Goal: Information Seeking & Learning: Compare options

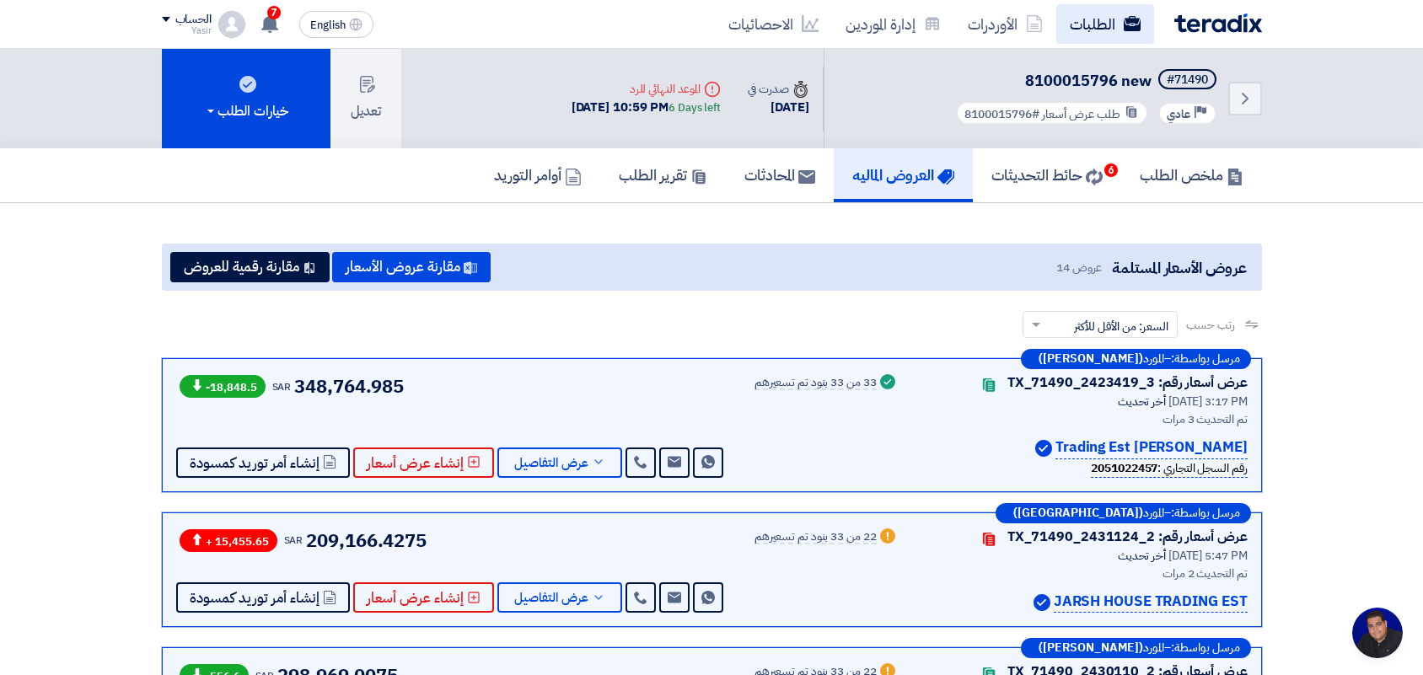
click at [1109, 25] on link "الطلبات" at bounding box center [1105, 24] width 98 height 40
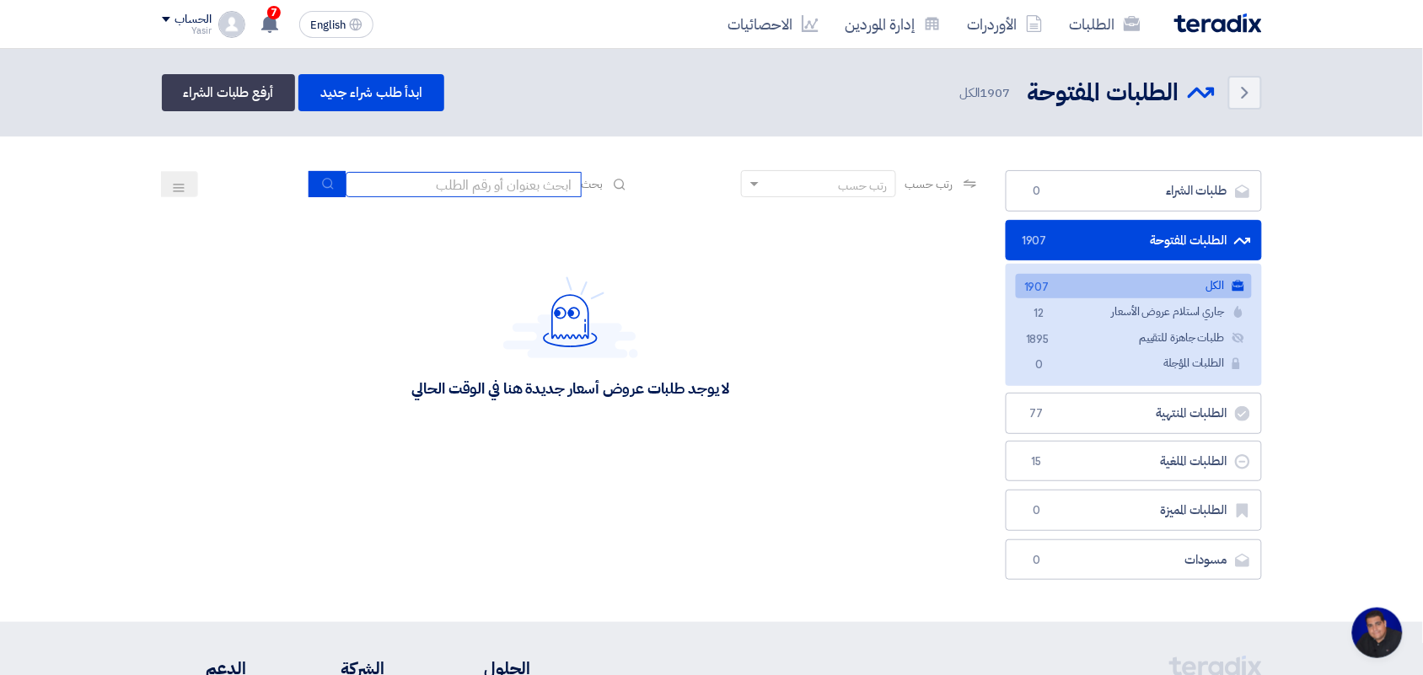
click at [418, 187] on input at bounding box center [464, 184] width 236 height 25
type input "new"
click at [312, 174] on button "submit" at bounding box center [326, 184] width 37 height 26
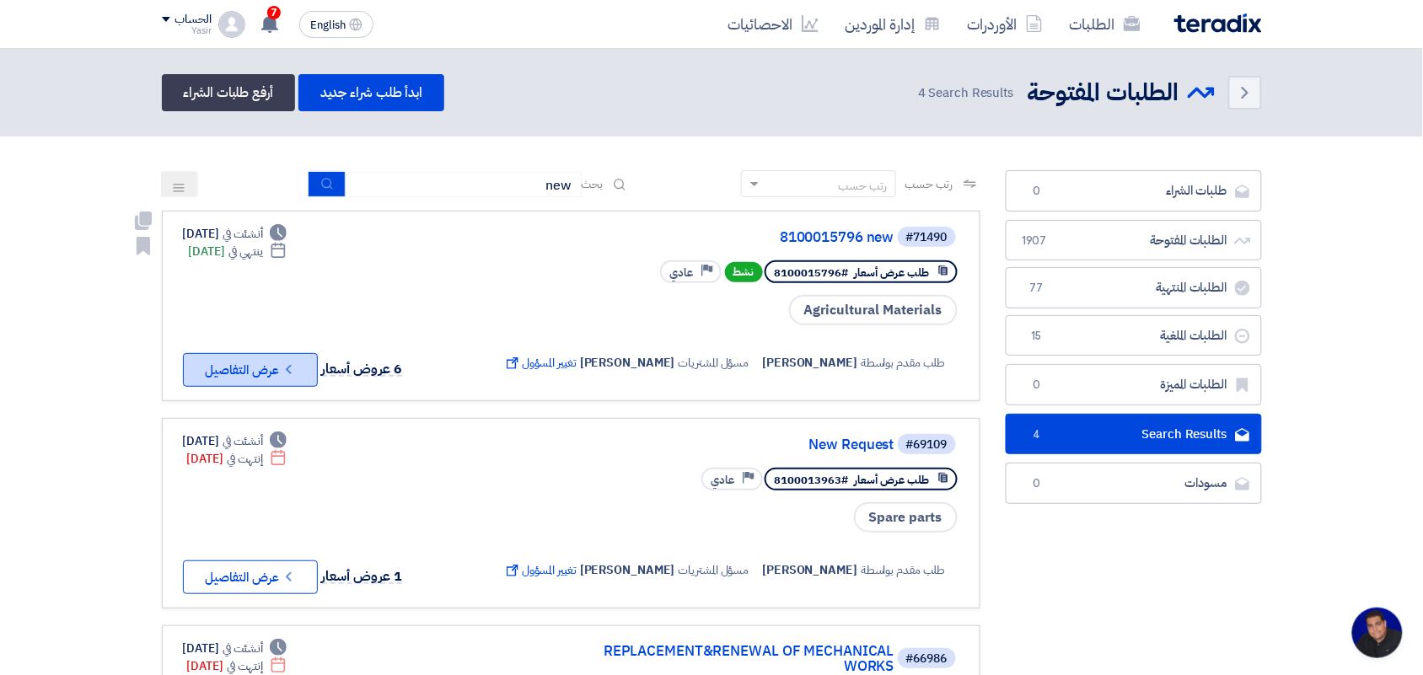
click at [271, 354] on button "Check details عرض التفاصيل" at bounding box center [250, 370] width 135 height 34
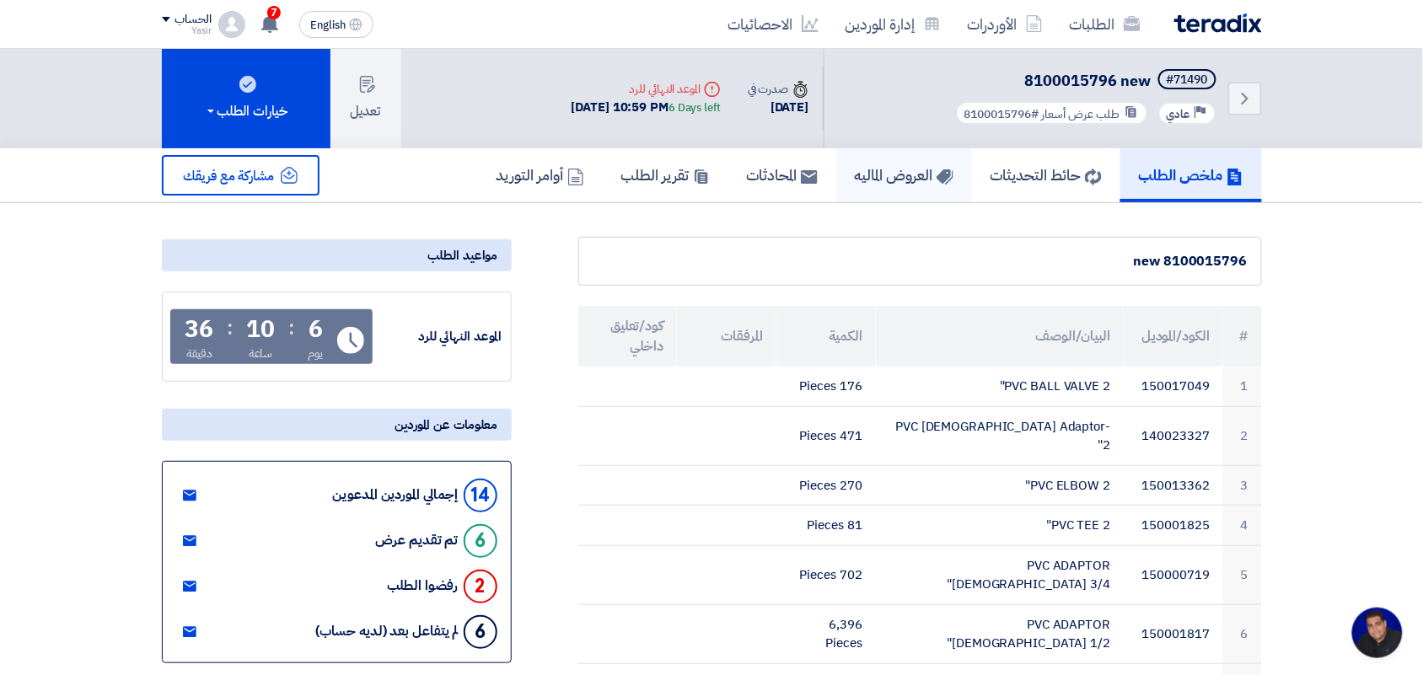
click at [885, 182] on h5 "العروض الماليه" at bounding box center [904, 174] width 99 height 19
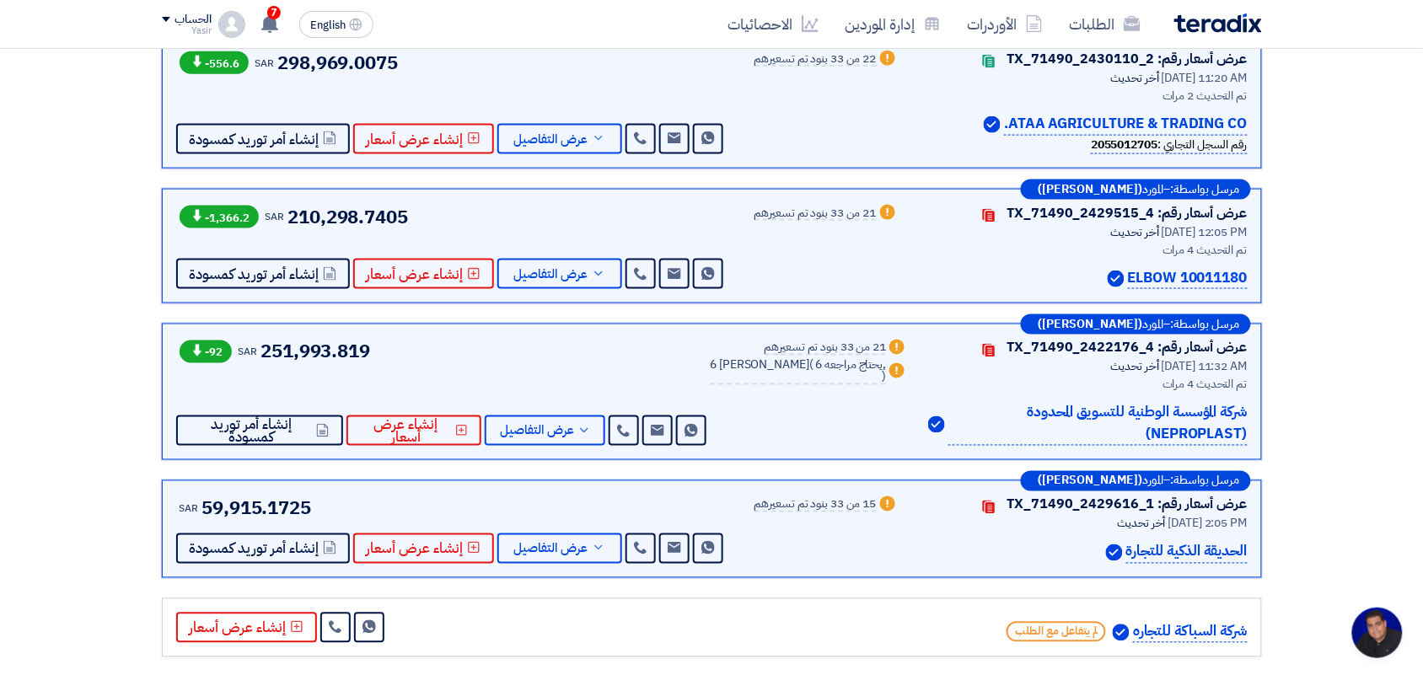
scroll to position [632, 0]
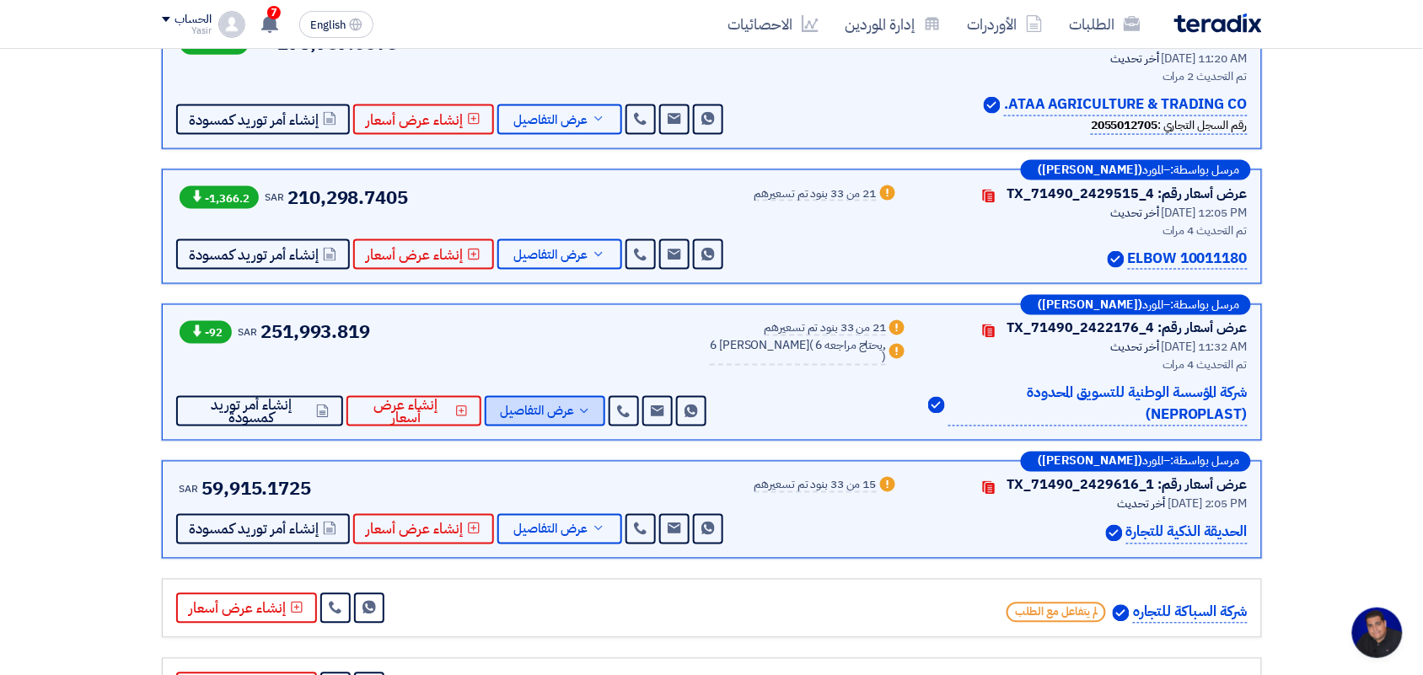
click at [557, 418] on span "عرض التفاصيل" at bounding box center [537, 411] width 74 height 13
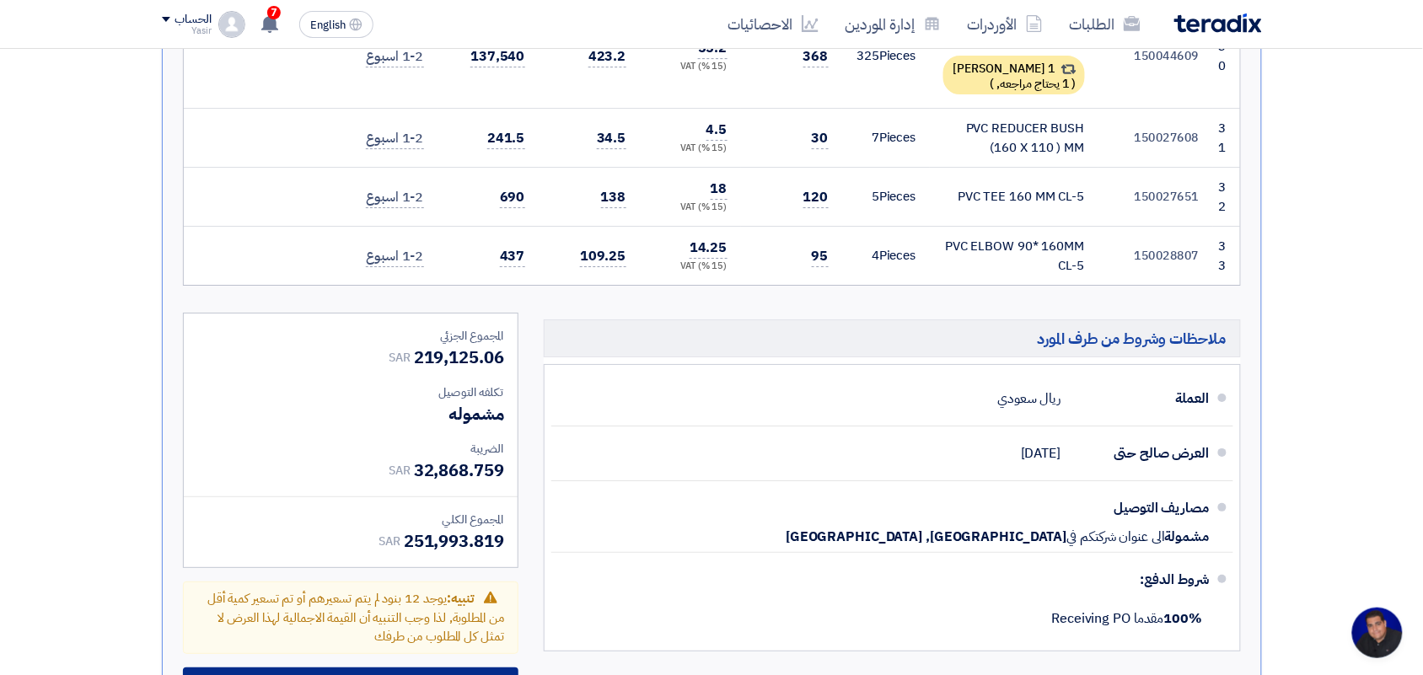
scroll to position [3687, 0]
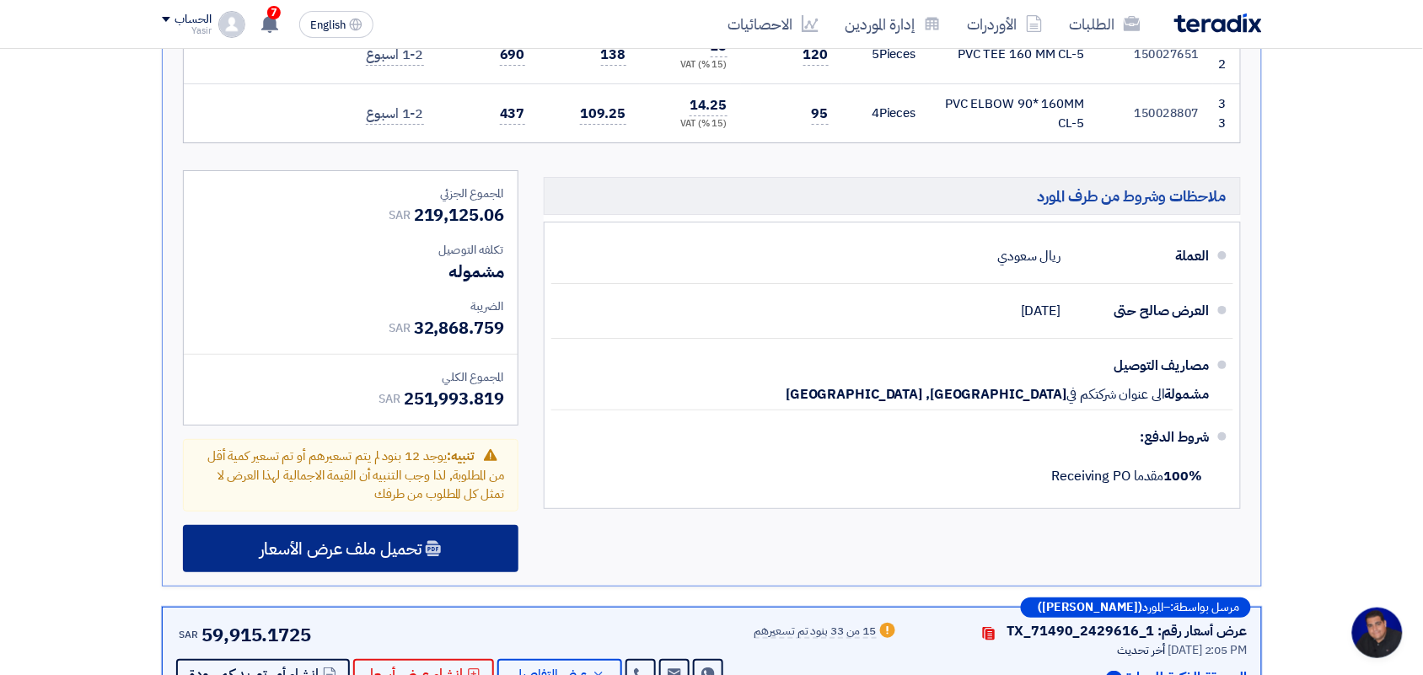
click at [384, 541] on span "تحميل ملف عرض الأسعار" at bounding box center [341, 548] width 162 height 15
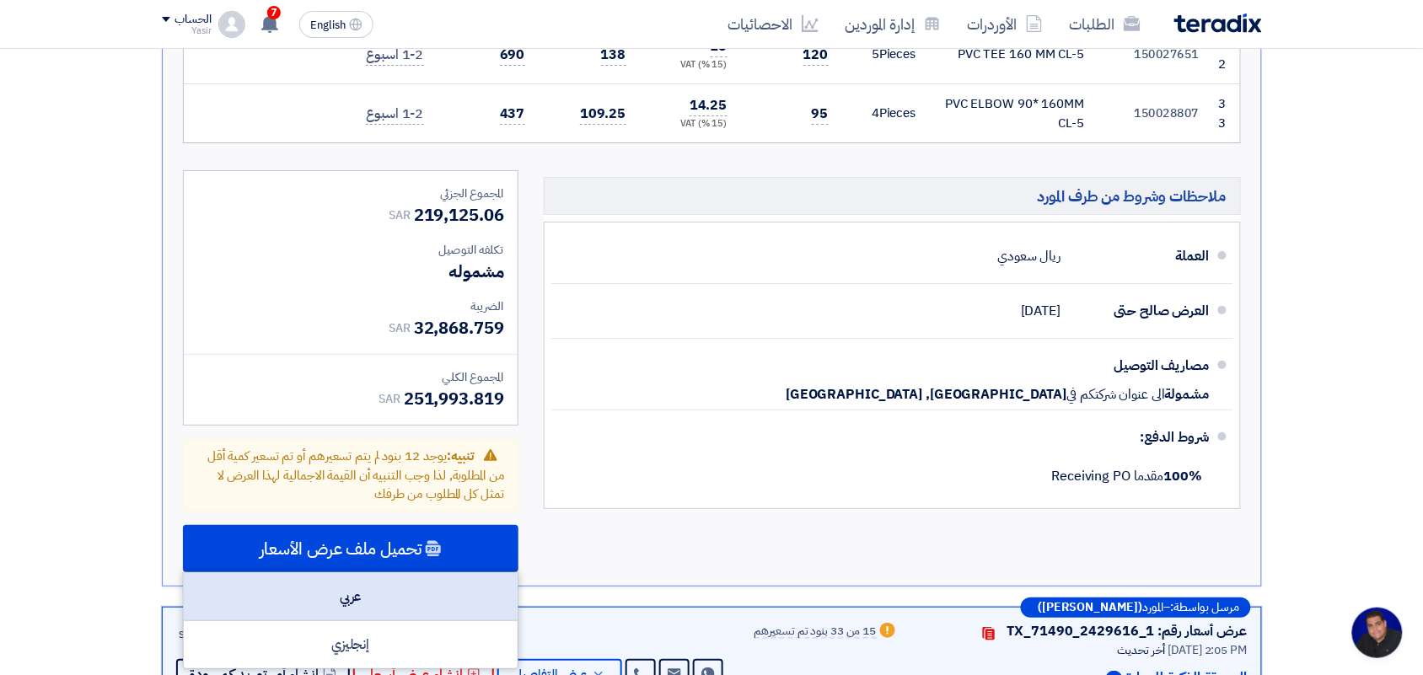
click at [399, 573] on div "عربي" at bounding box center [351, 597] width 334 height 48
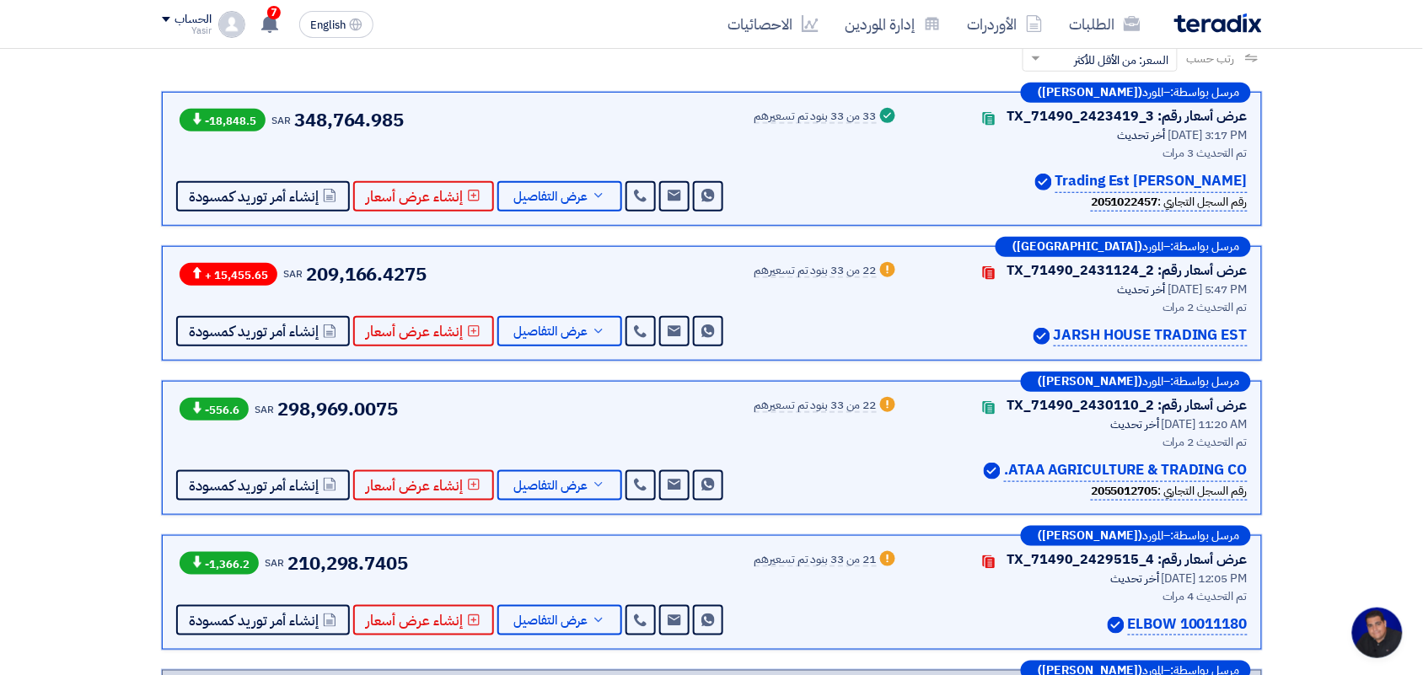
scroll to position [0, 0]
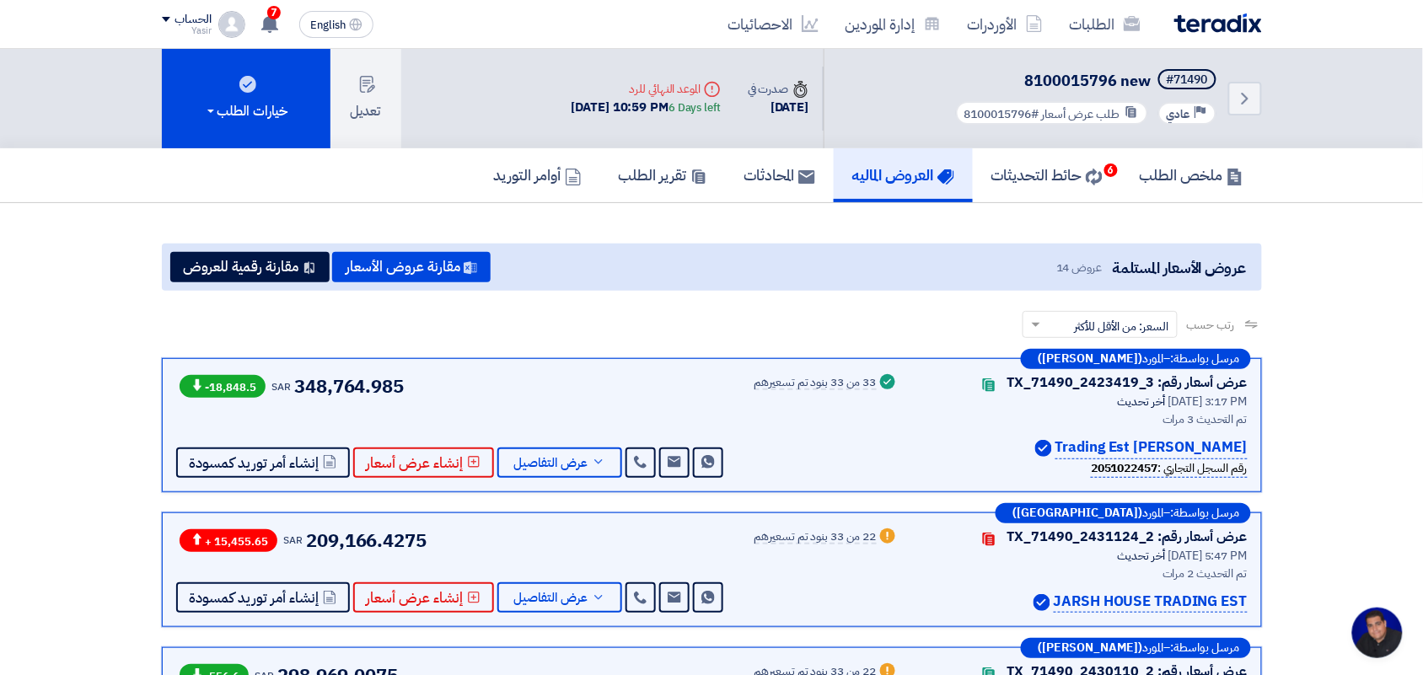
click at [1075, 34] on link "الطلبات" at bounding box center [1105, 24] width 98 height 40
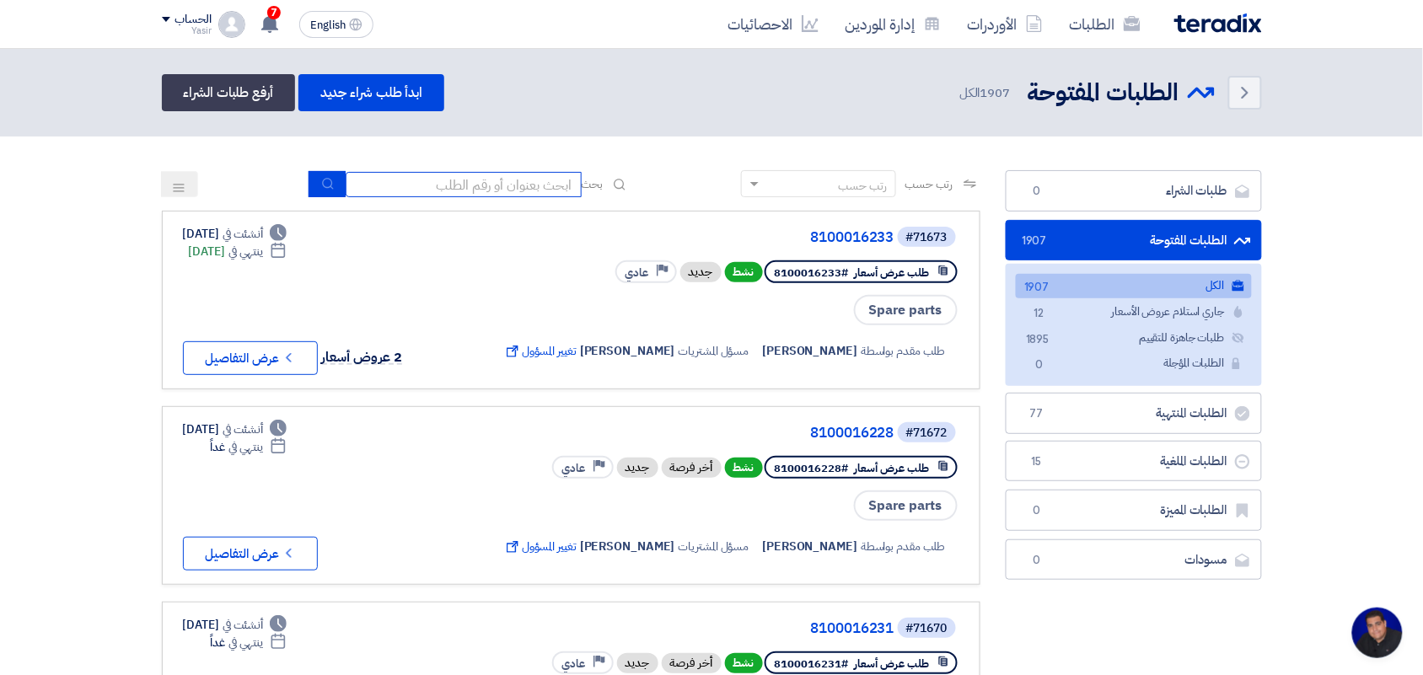
click at [497, 182] on input at bounding box center [464, 184] width 236 height 25
drag, startPoint x: 512, startPoint y: 190, endPoint x: 502, endPoint y: 199, distance: 12.5
click at [512, 190] on input at bounding box center [464, 184] width 236 height 25
type input "new"
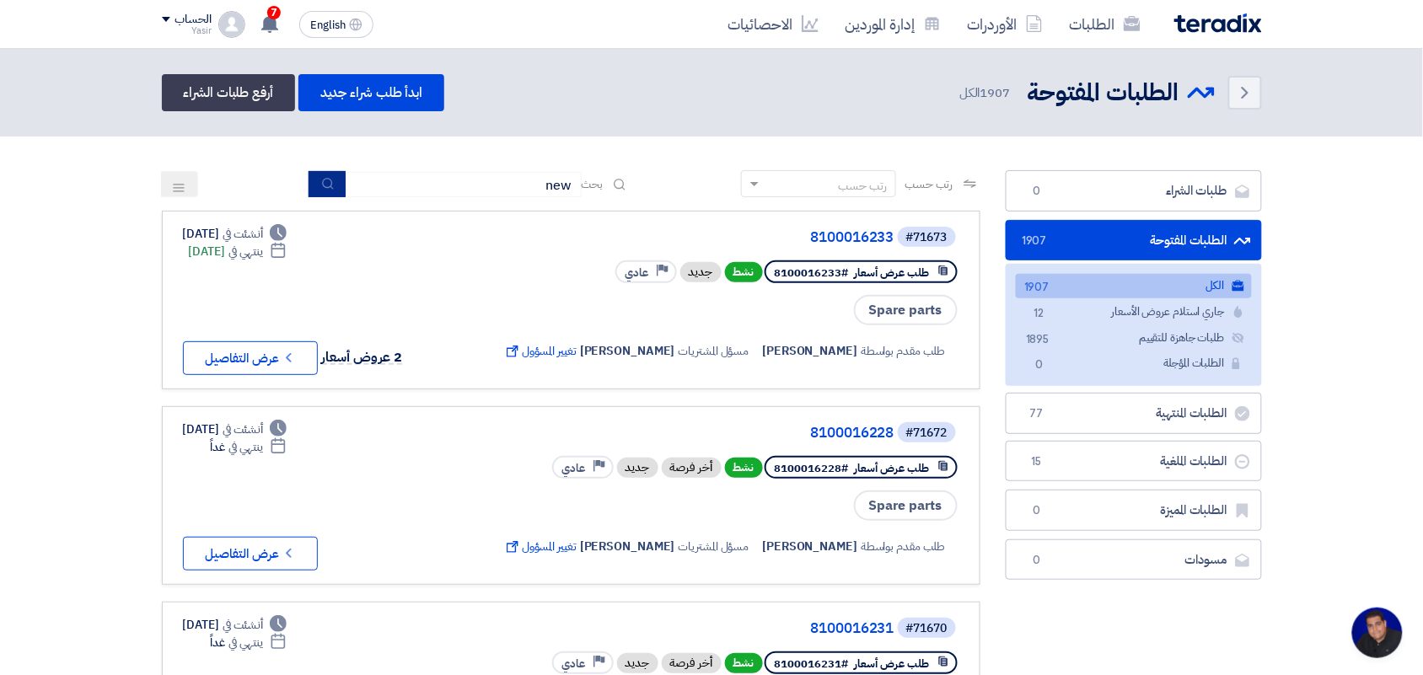
click at [335, 183] on button "submit" at bounding box center [326, 184] width 37 height 26
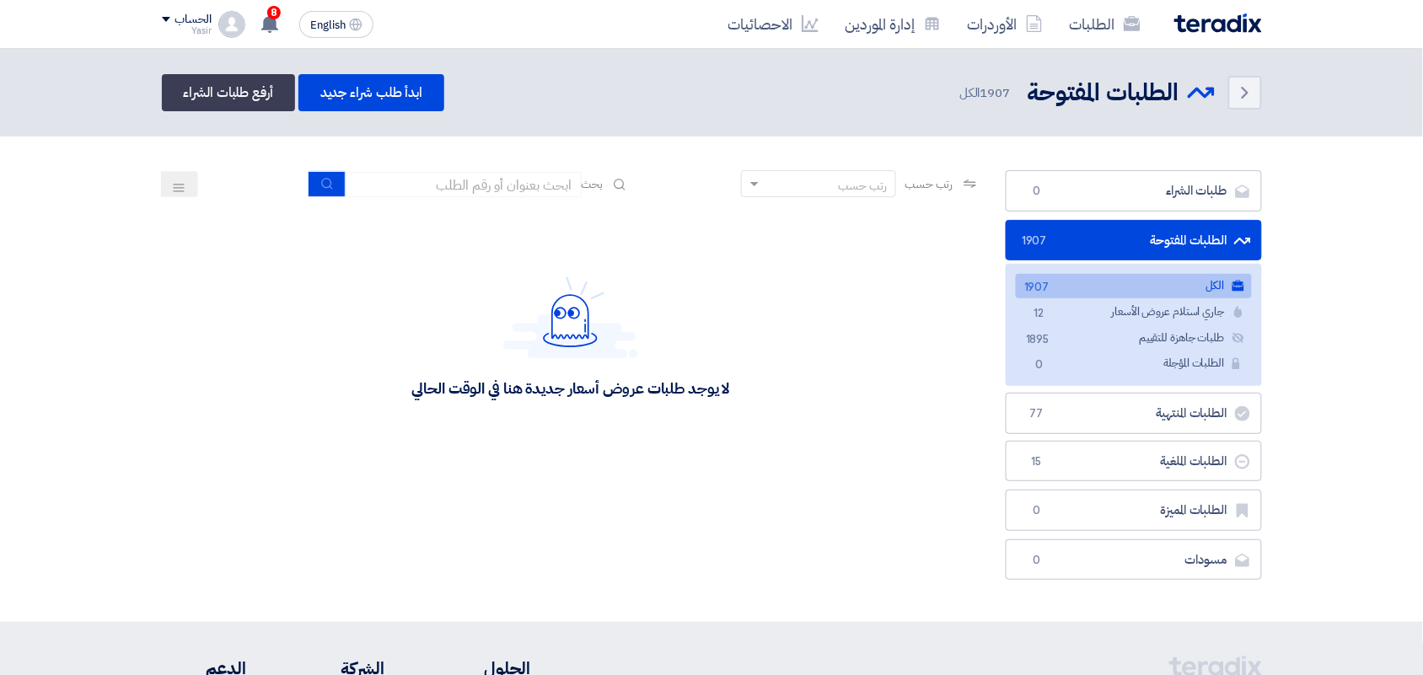
type input "new"
click at [313, 175] on button "submit" at bounding box center [326, 184] width 37 height 26
click at [314, 183] on button "submit" at bounding box center [326, 184] width 37 height 26
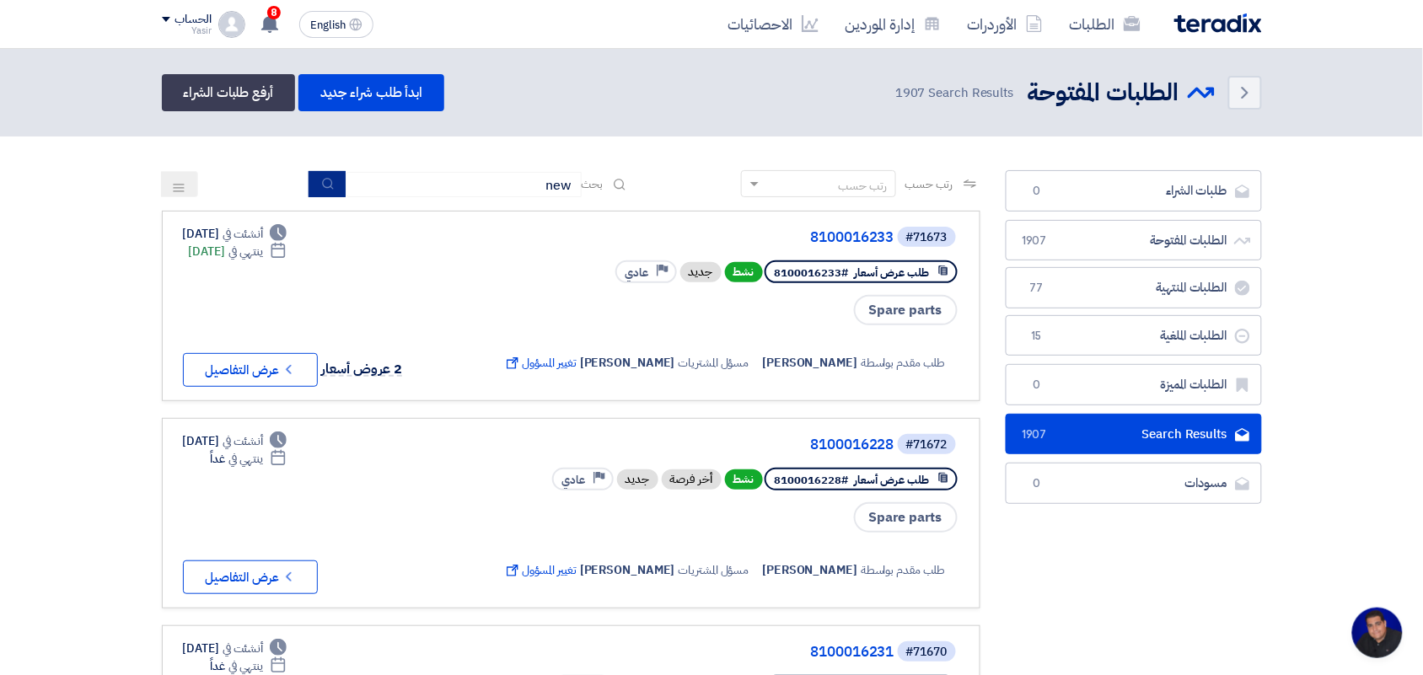
click at [314, 183] on button "submit" at bounding box center [326, 184] width 37 height 26
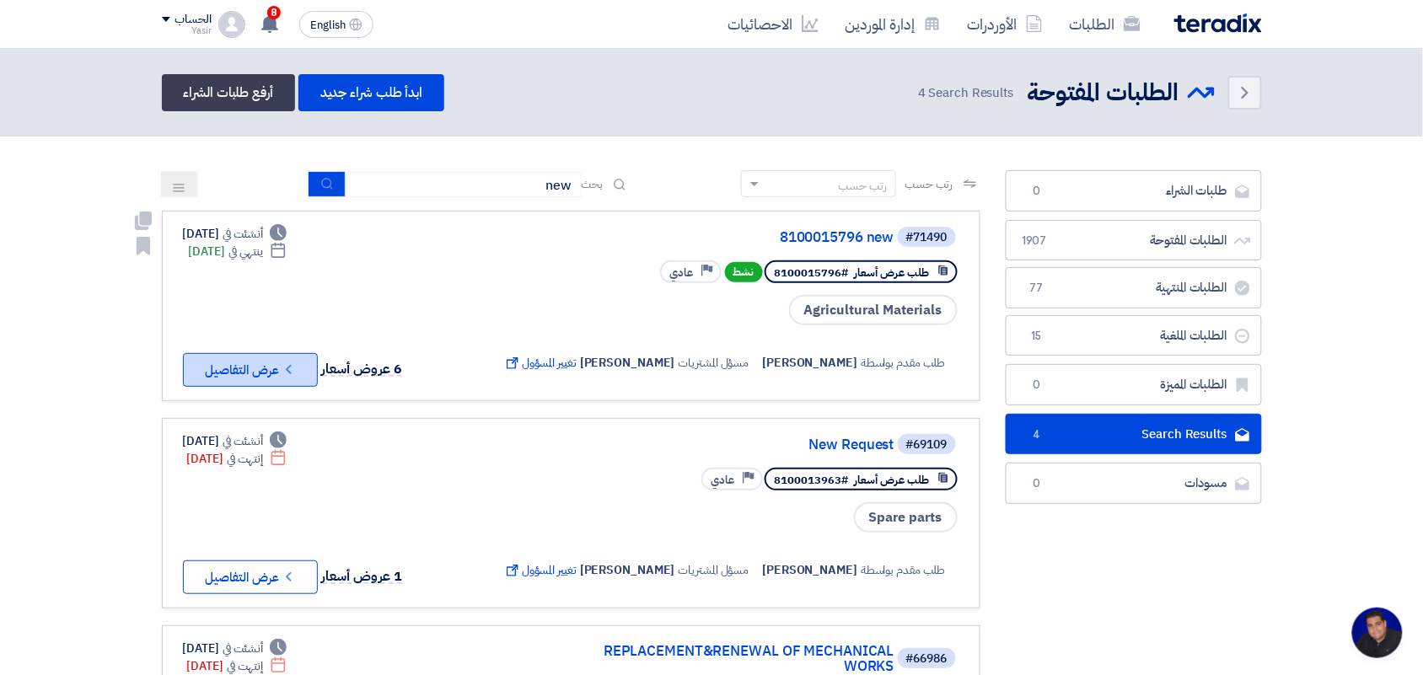
click at [243, 367] on button "Check details عرض التفاصيل" at bounding box center [250, 370] width 135 height 34
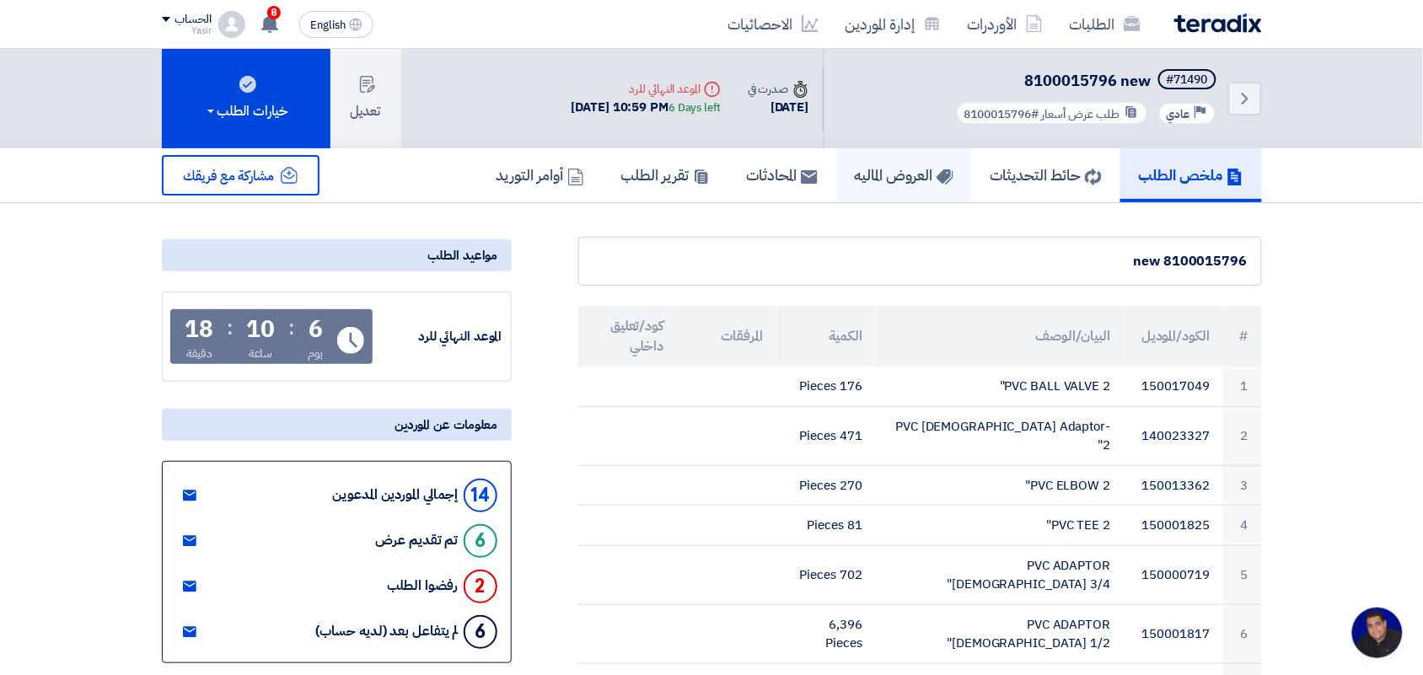
click at [882, 182] on h5 "العروض الماليه" at bounding box center [904, 174] width 99 height 19
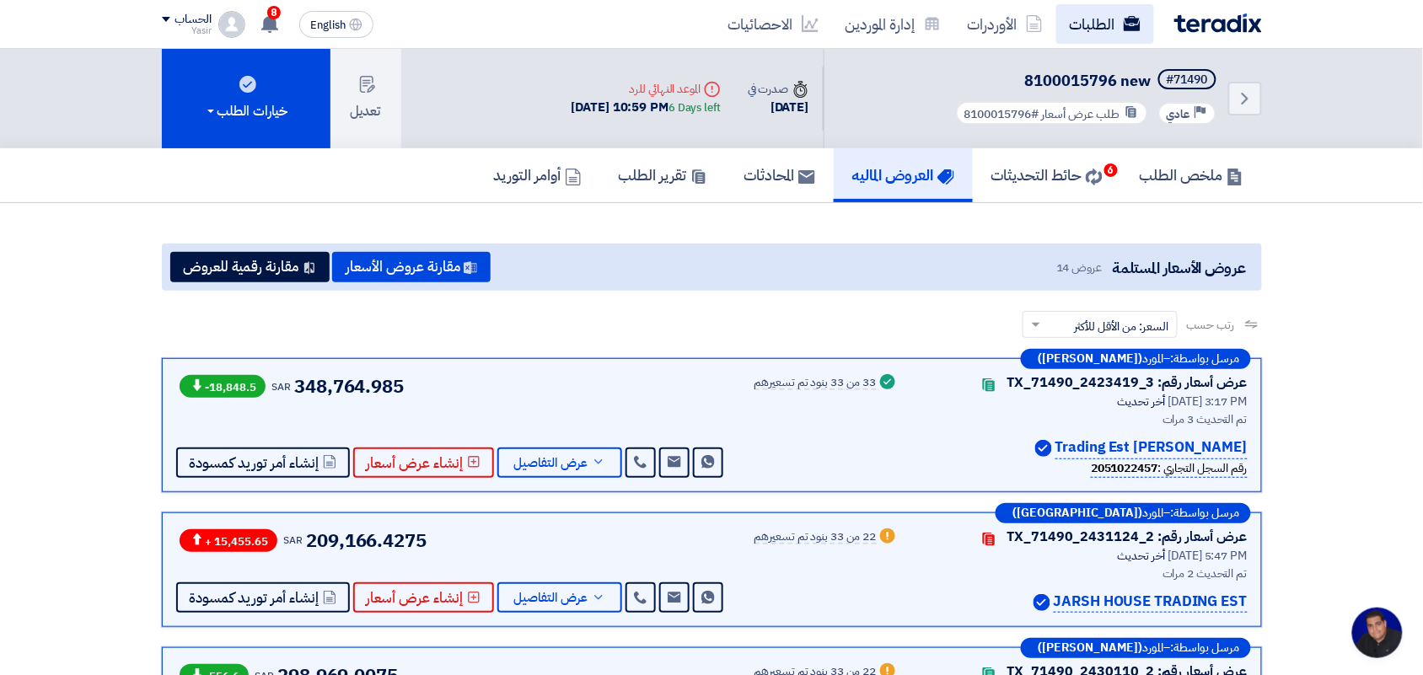
click at [1085, 14] on link "الطلبات" at bounding box center [1105, 24] width 98 height 40
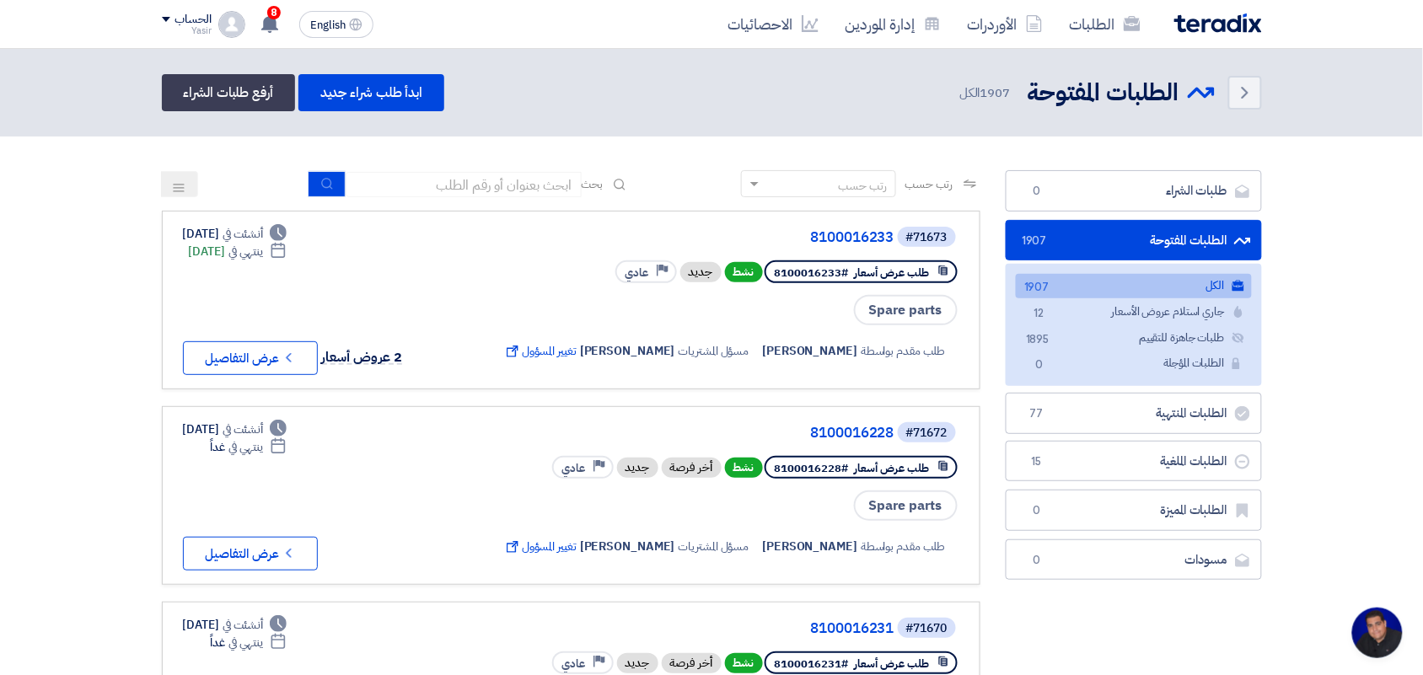
click at [527, 181] on input at bounding box center [464, 184] width 236 height 25
type input "l"
type input "مضخه"
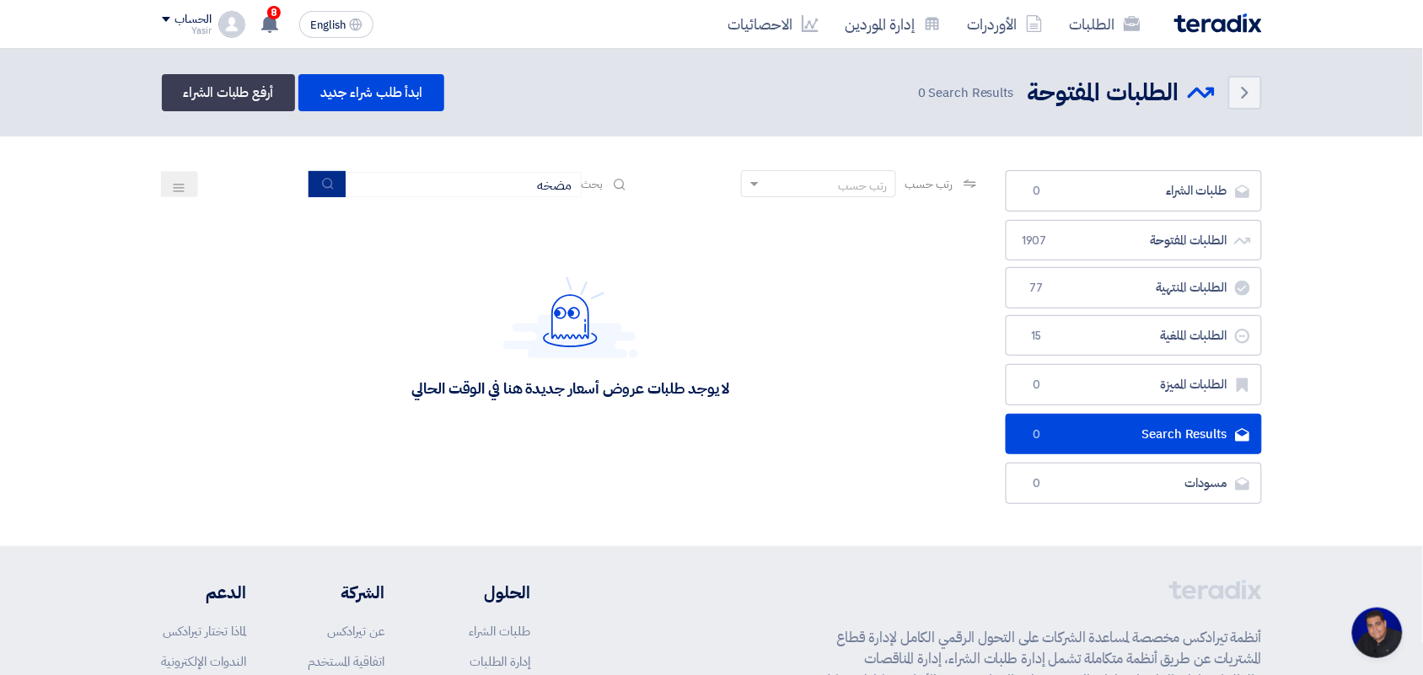
click at [321, 180] on icon "submit" at bounding box center [327, 183] width 13 height 13
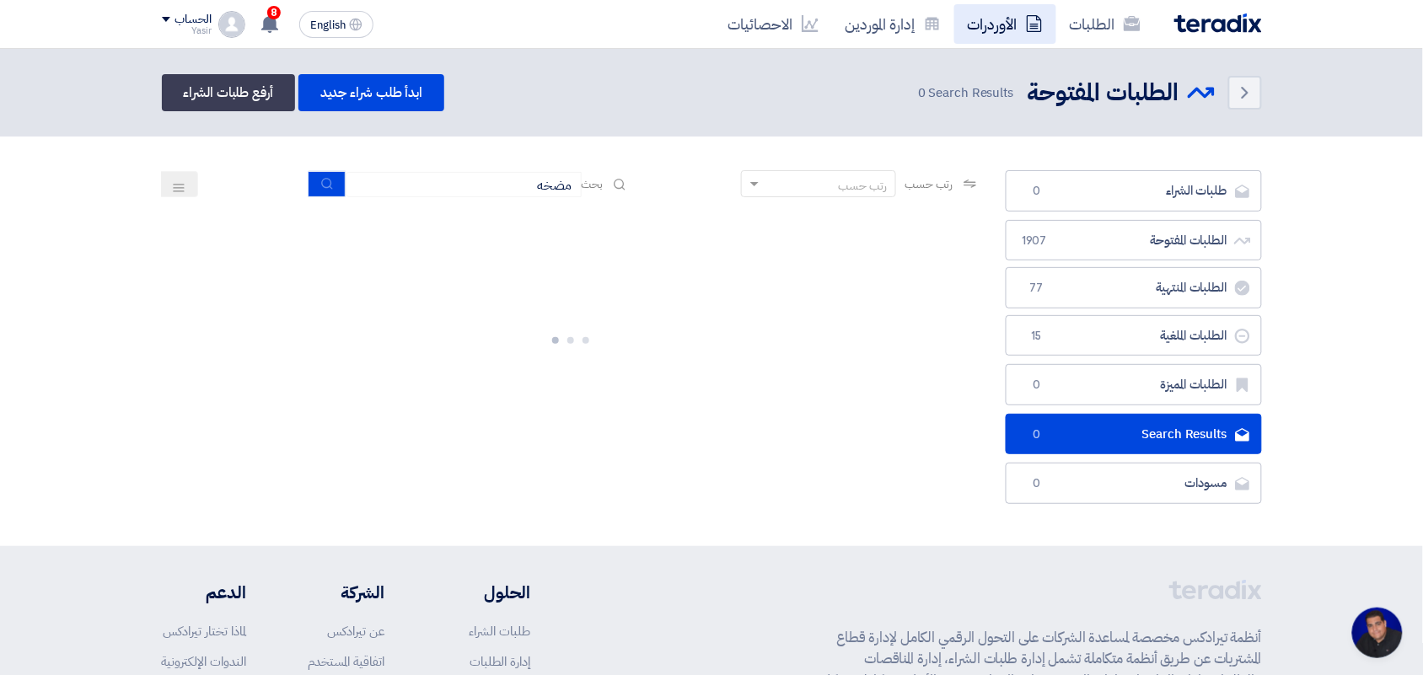
click at [1034, 15] on icon at bounding box center [1034, 23] width 17 height 17
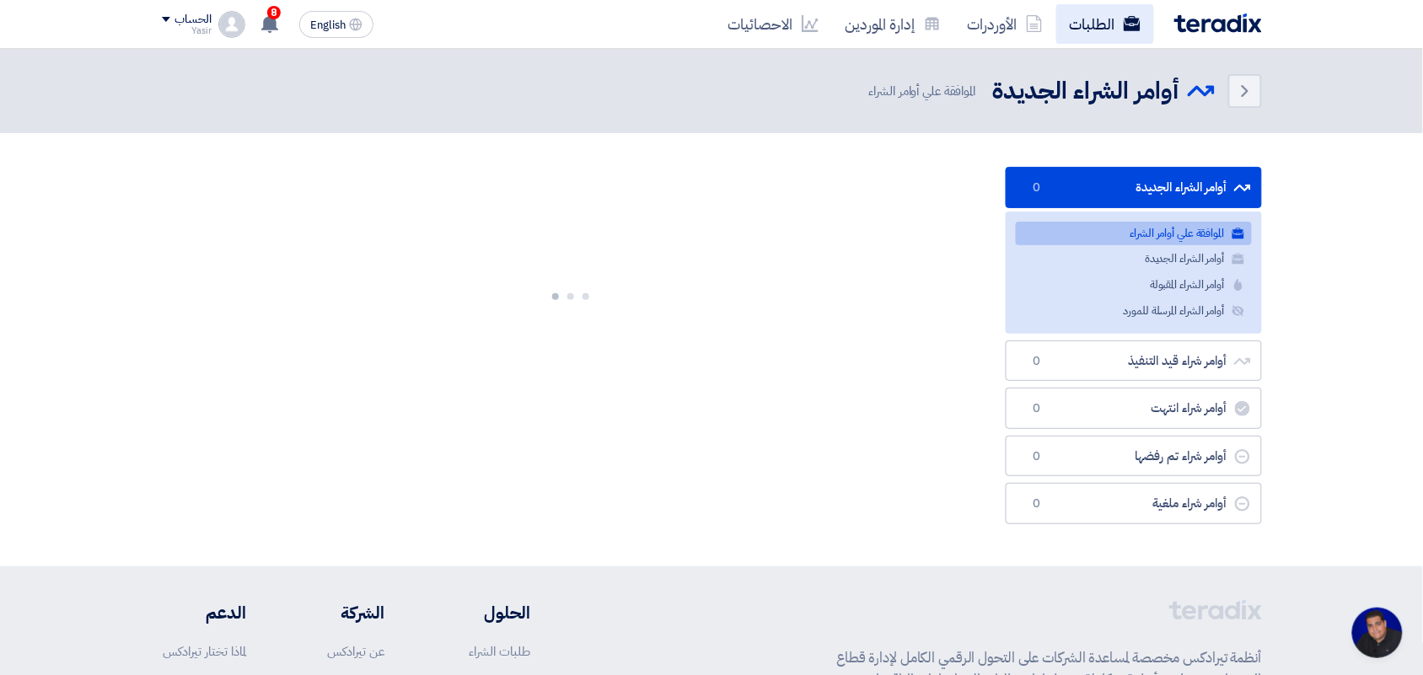
click at [1107, 15] on link "الطلبات" at bounding box center [1105, 24] width 98 height 40
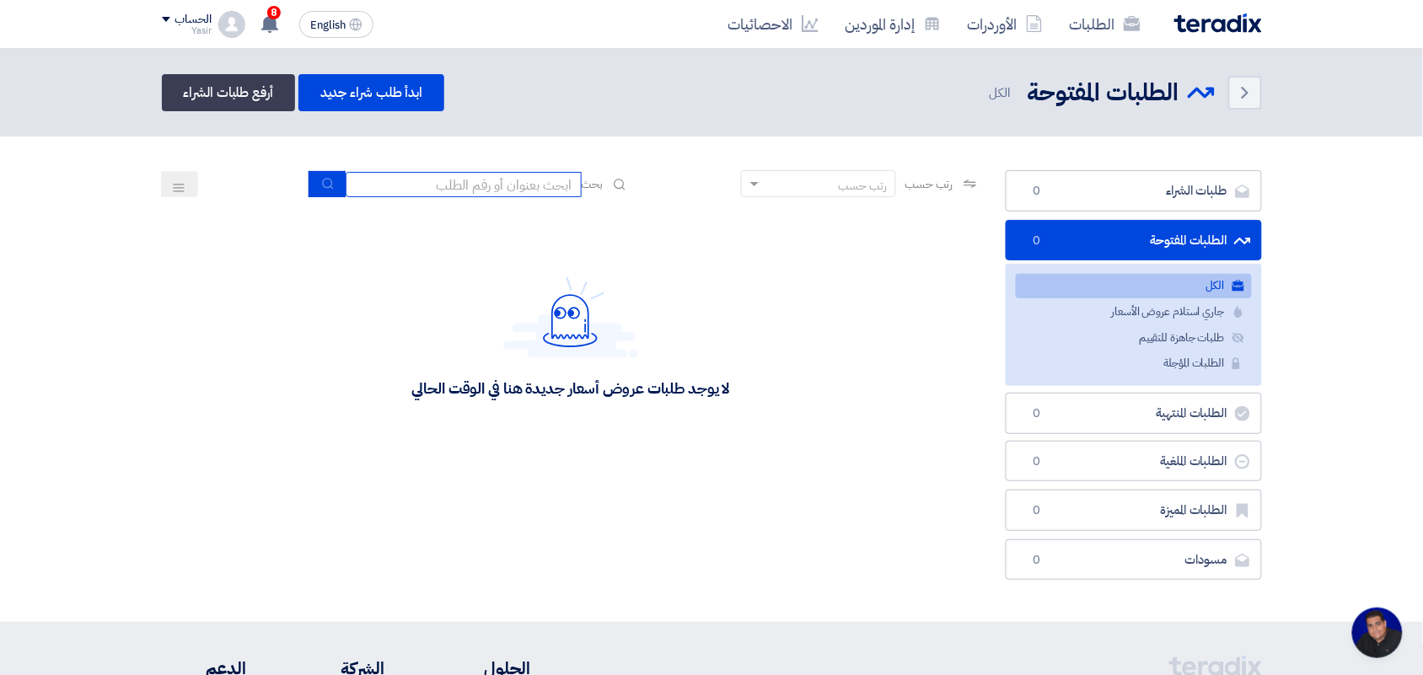
click at [426, 178] on input at bounding box center [464, 184] width 236 height 25
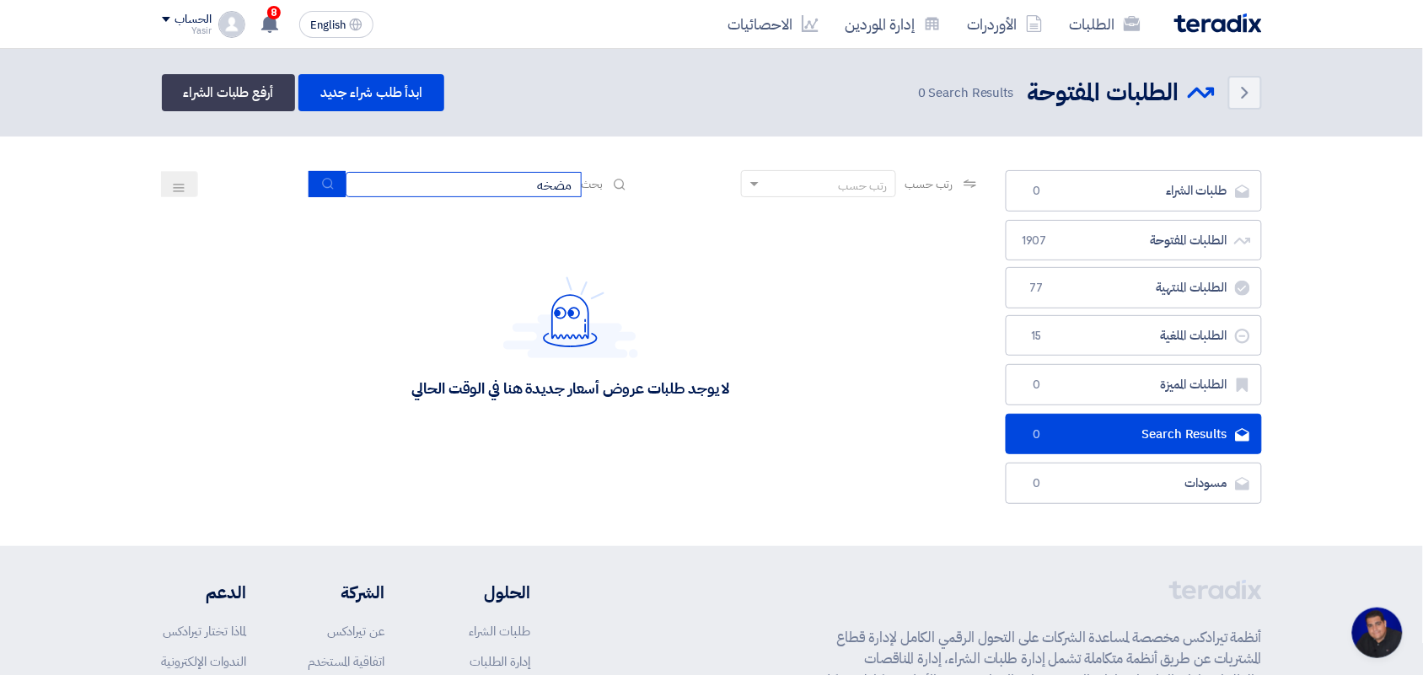
type input "مضخه"
click at [314, 196] on div "رتب حسب رتب حسب بحث مضخه" at bounding box center [571, 190] width 818 height 40
click at [314, 185] on button "submit" at bounding box center [326, 184] width 37 height 26
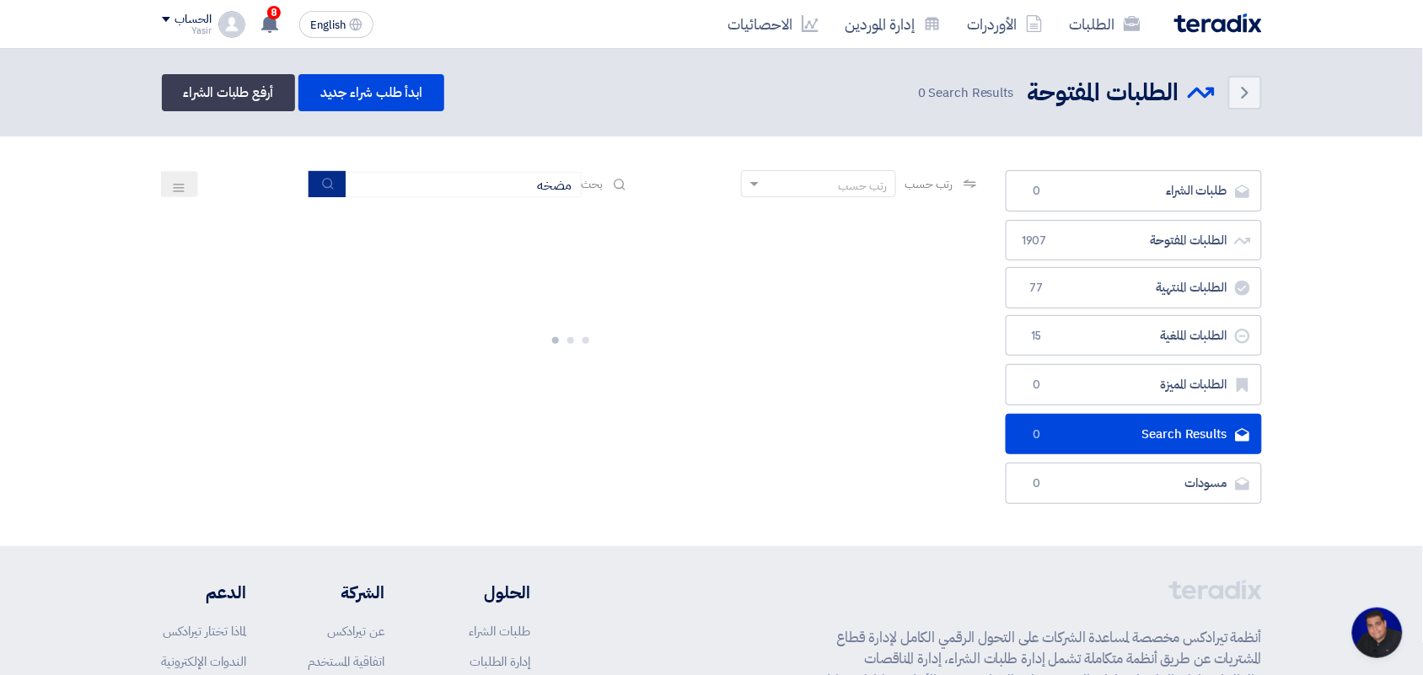
click at [314, 185] on button "submit" at bounding box center [326, 184] width 37 height 26
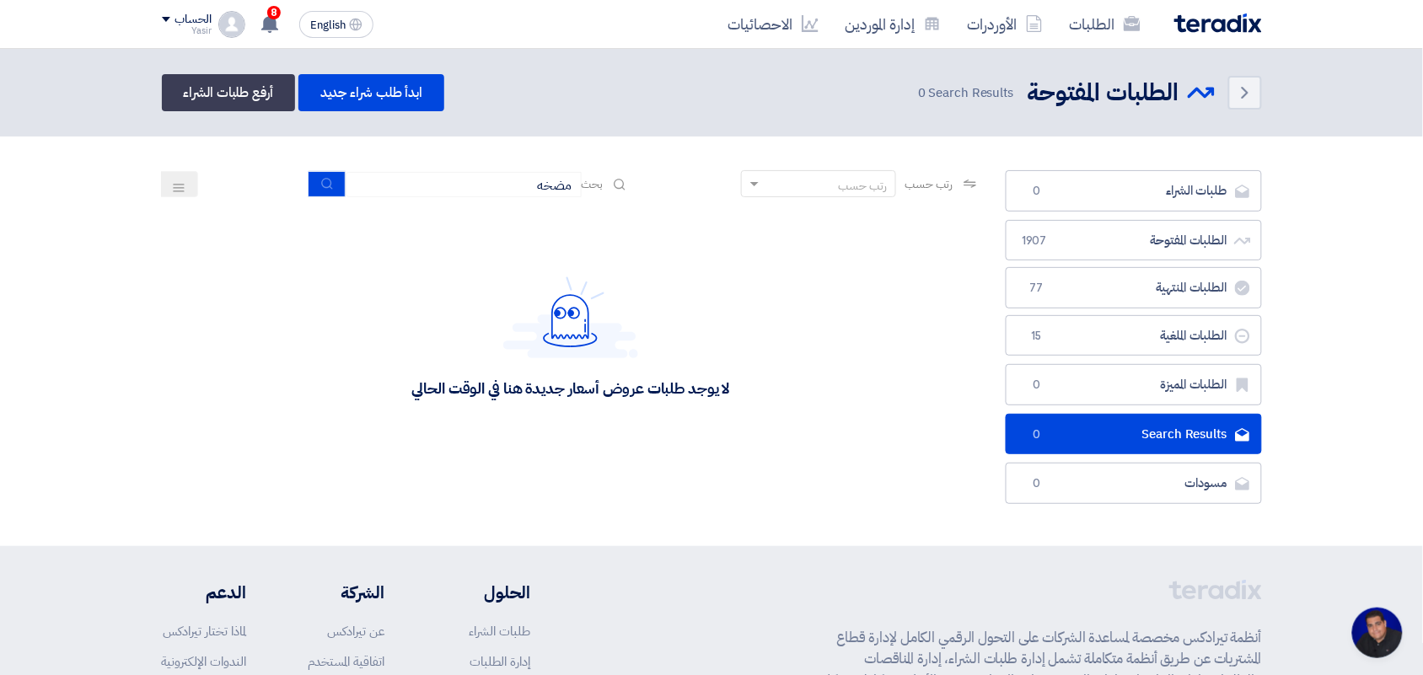
click at [330, 200] on div "رتب حسب رتب حسب بحث مضخه" at bounding box center [571, 190] width 818 height 40
click at [325, 192] on button "submit" at bounding box center [326, 184] width 37 height 26
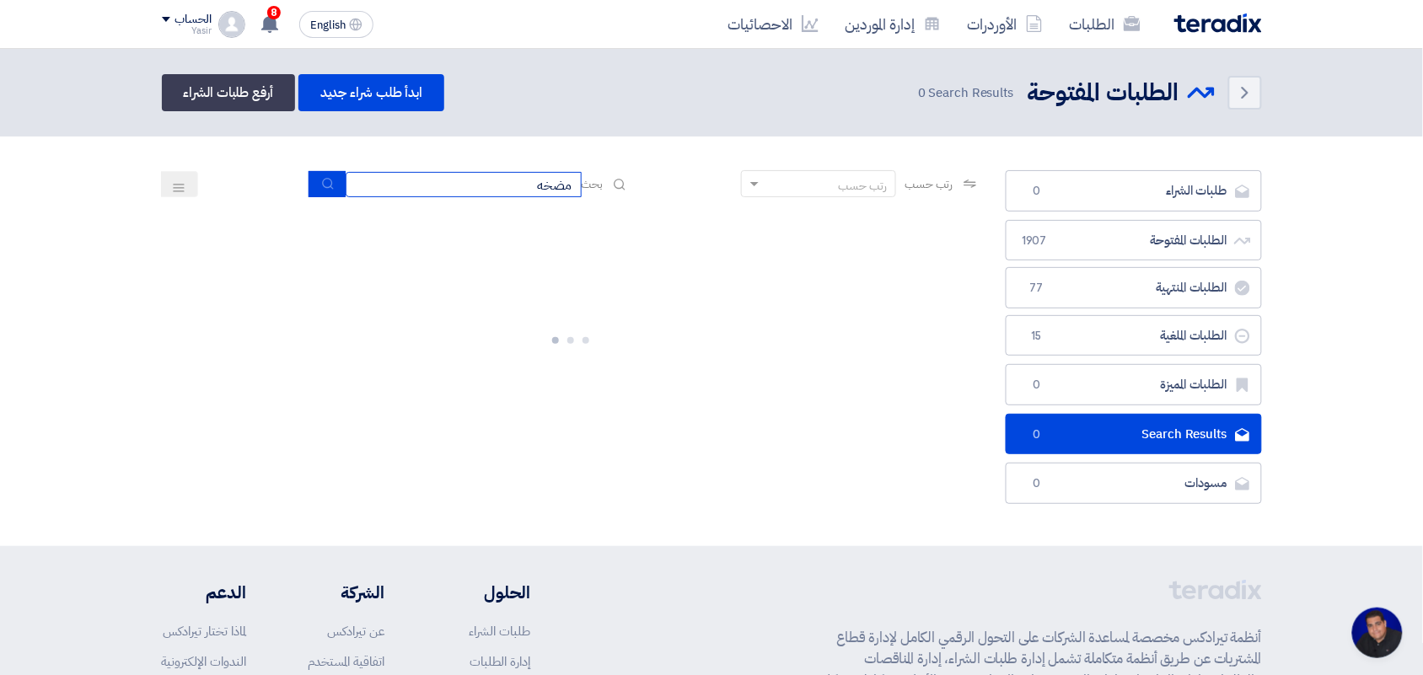
click at [469, 186] on input "مضخه" at bounding box center [464, 184] width 236 height 25
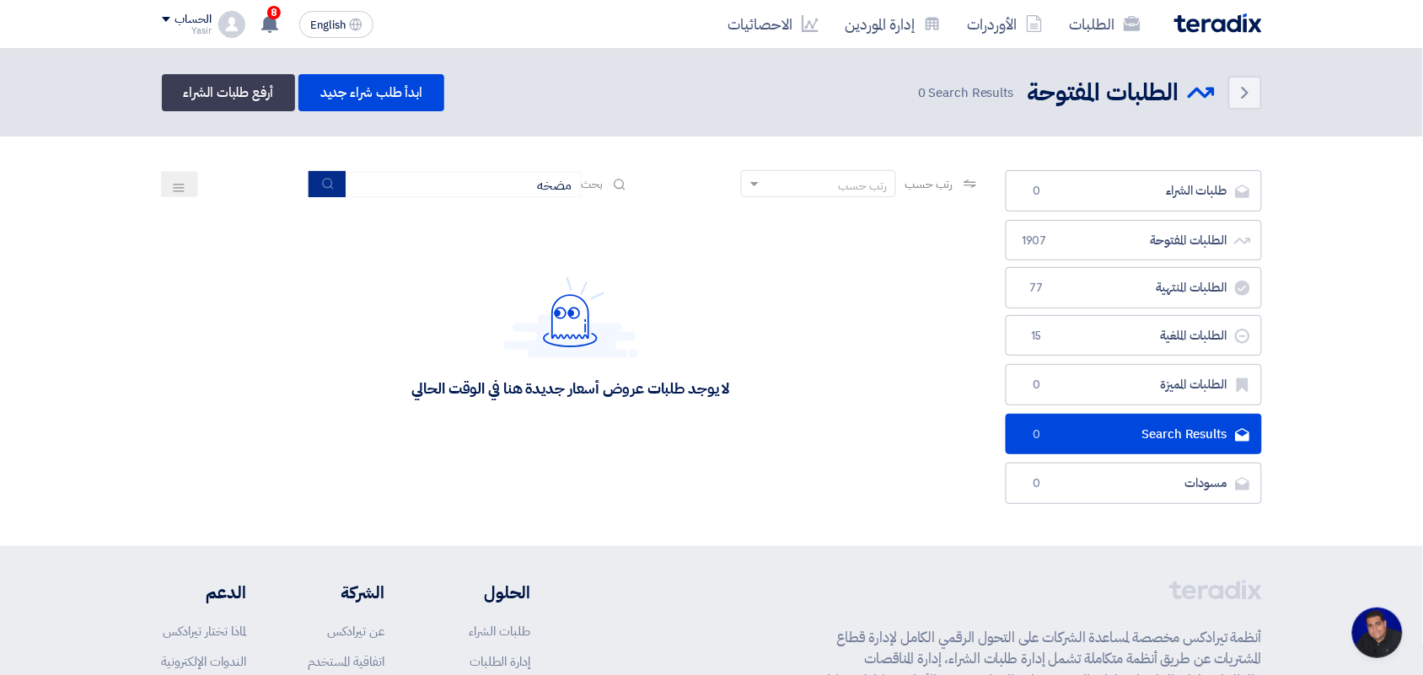
click at [313, 181] on button "submit" at bounding box center [326, 184] width 37 height 26
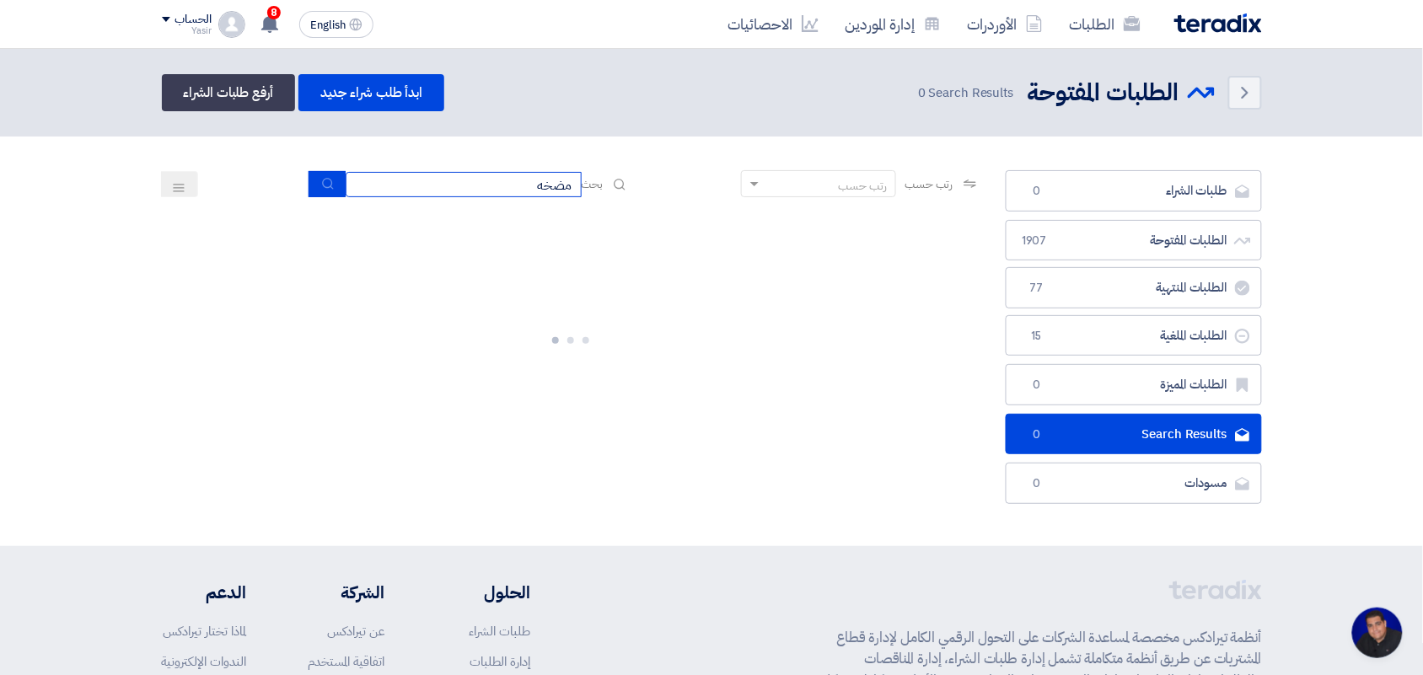
click at [448, 182] on input "مضخه" at bounding box center [464, 184] width 236 height 25
click at [338, 183] on button "submit" at bounding box center [326, 184] width 37 height 26
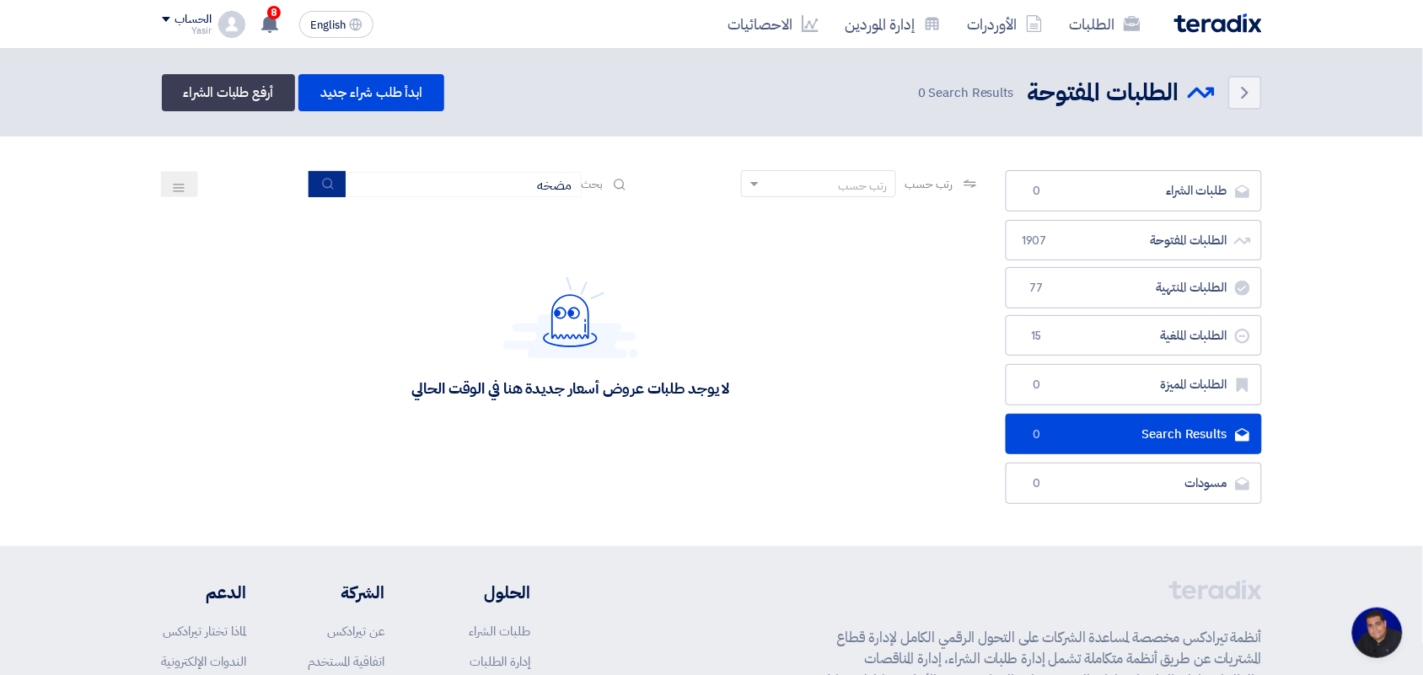
click at [320, 190] on button "submit" at bounding box center [326, 184] width 37 height 26
click at [468, 195] on input "مضخه" at bounding box center [464, 184] width 236 height 25
click at [321, 195] on button "submit" at bounding box center [326, 184] width 37 height 26
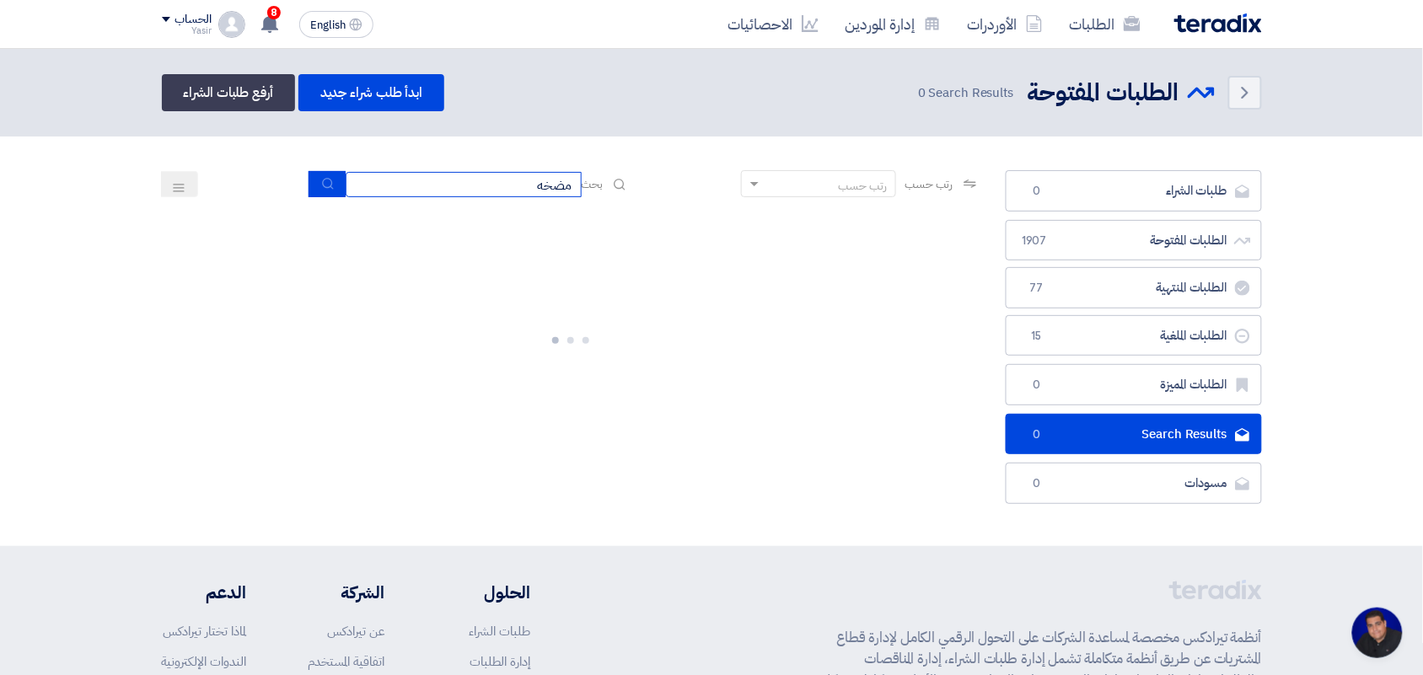
click at [457, 190] on input "مضخه" at bounding box center [464, 184] width 236 height 25
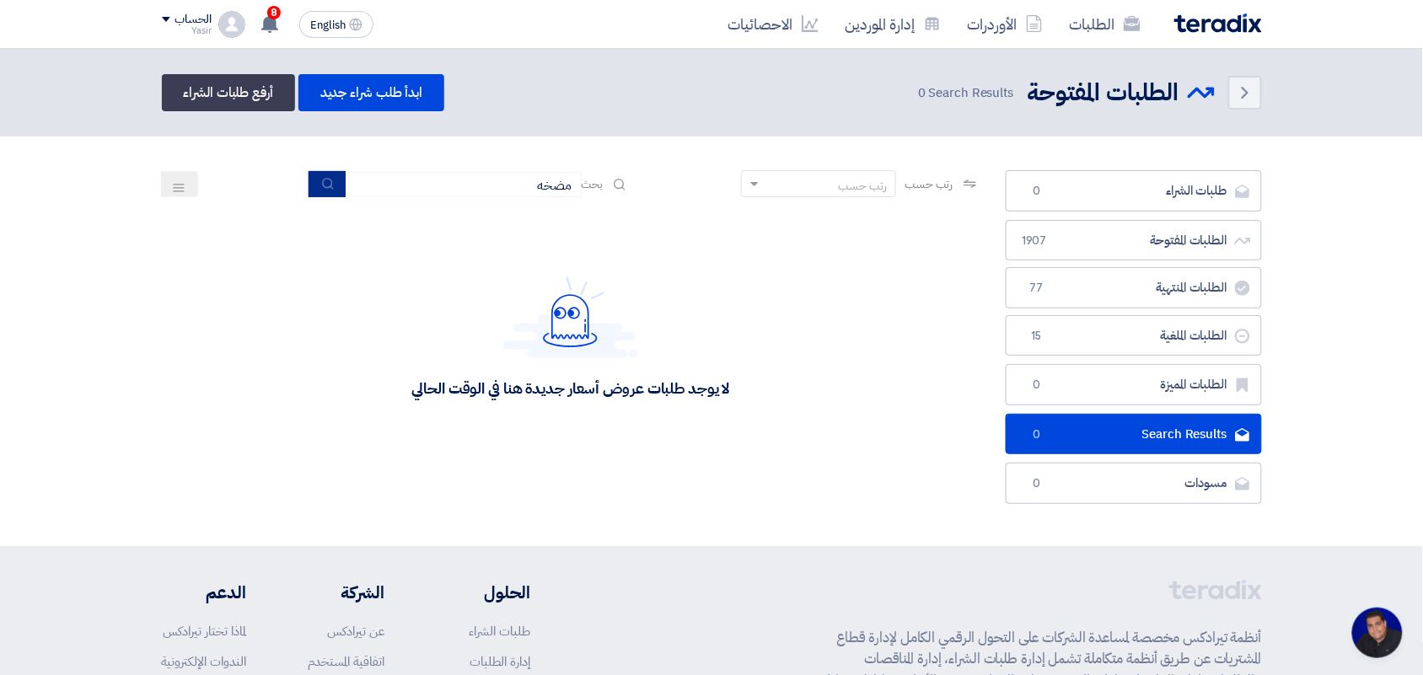
click at [333, 184] on button "submit" at bounding box center [326, 184] width 37 height 26
click at [1098, 14] on link "الطلبات" at bounding box center [1105, 24] width 98 height 40
click at [1014, 19] on link "الأوردرات" at bounding box center [1005, 24] width 102 height 40
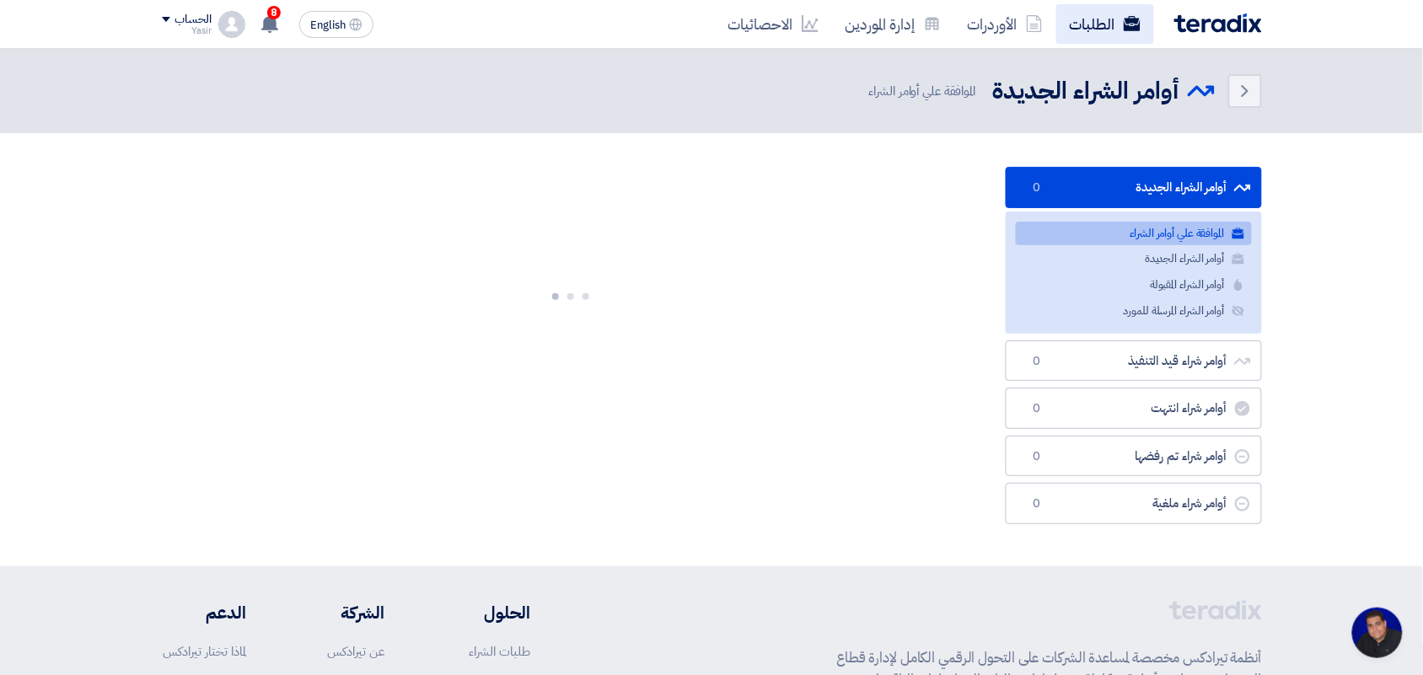
click at [1067, 22] on link "الطلبات" at bounding box center [1105, 24] width 98 height 40
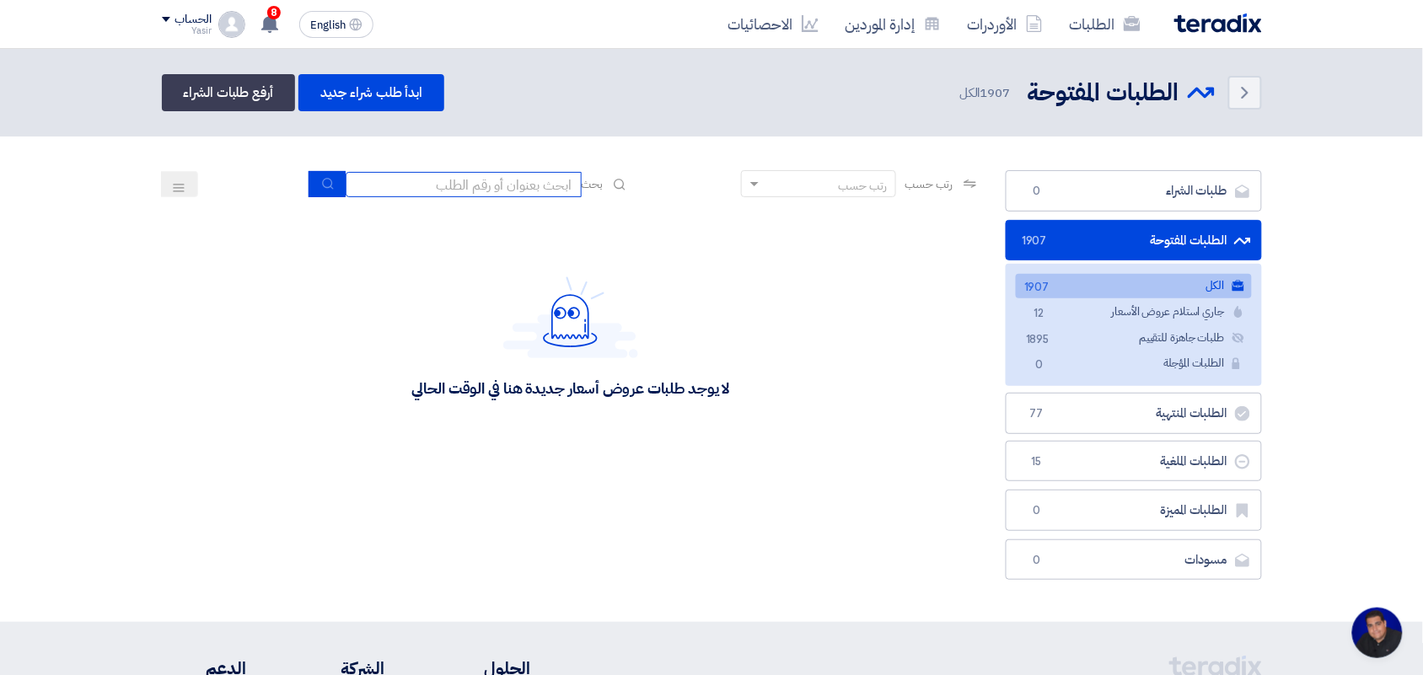
click at [457, 184] on input at bounding box center [464, 184] width 236 height 25
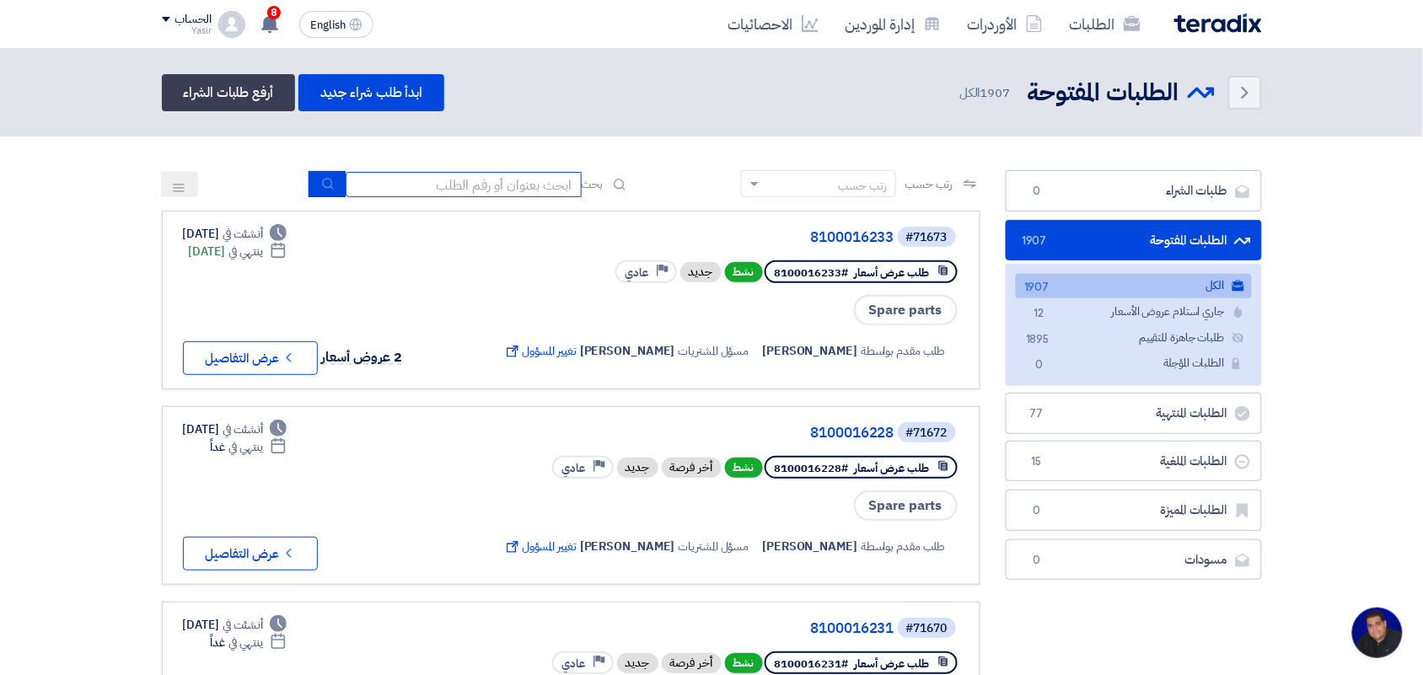
type input "8100015879"
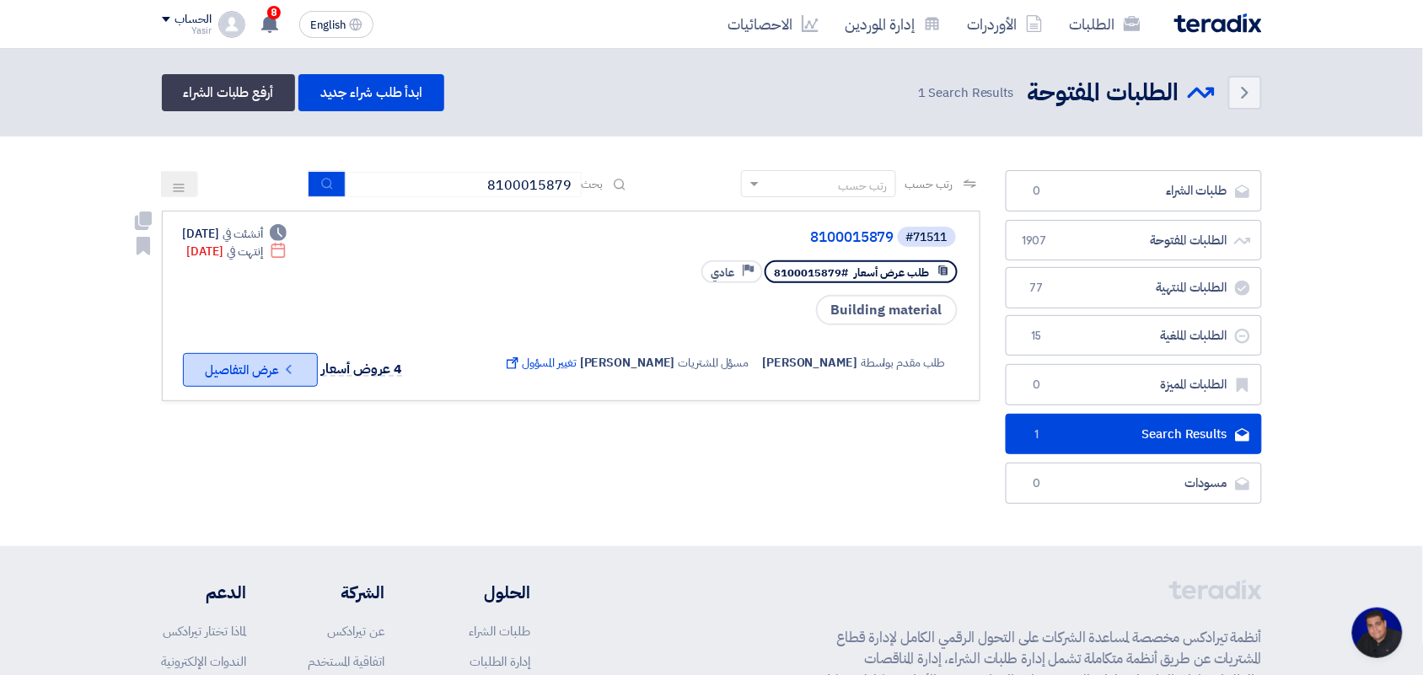
click at [287, 362] on icon "Check details" at bounding box center [289, 370] width 16 height 16
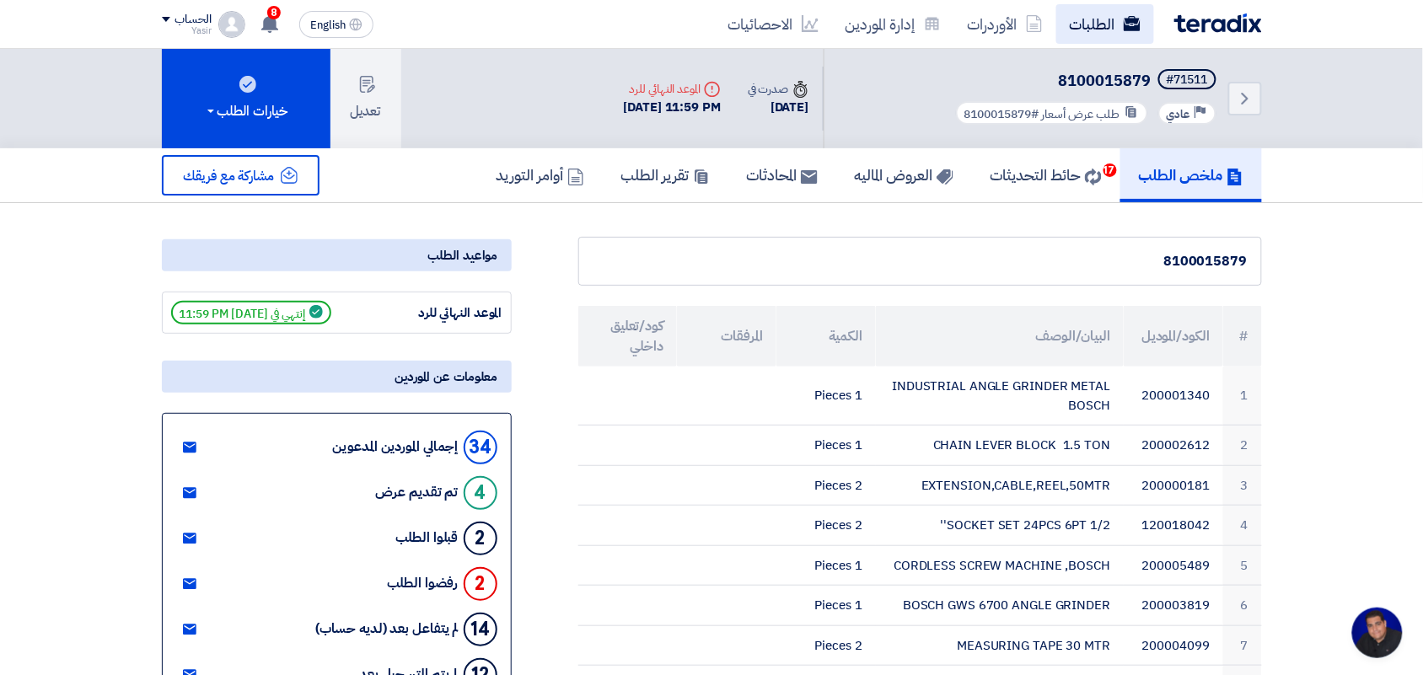
click at [1097, 18] on link "الطلبات" at bounding box center [1105, 24] width 98 height 40
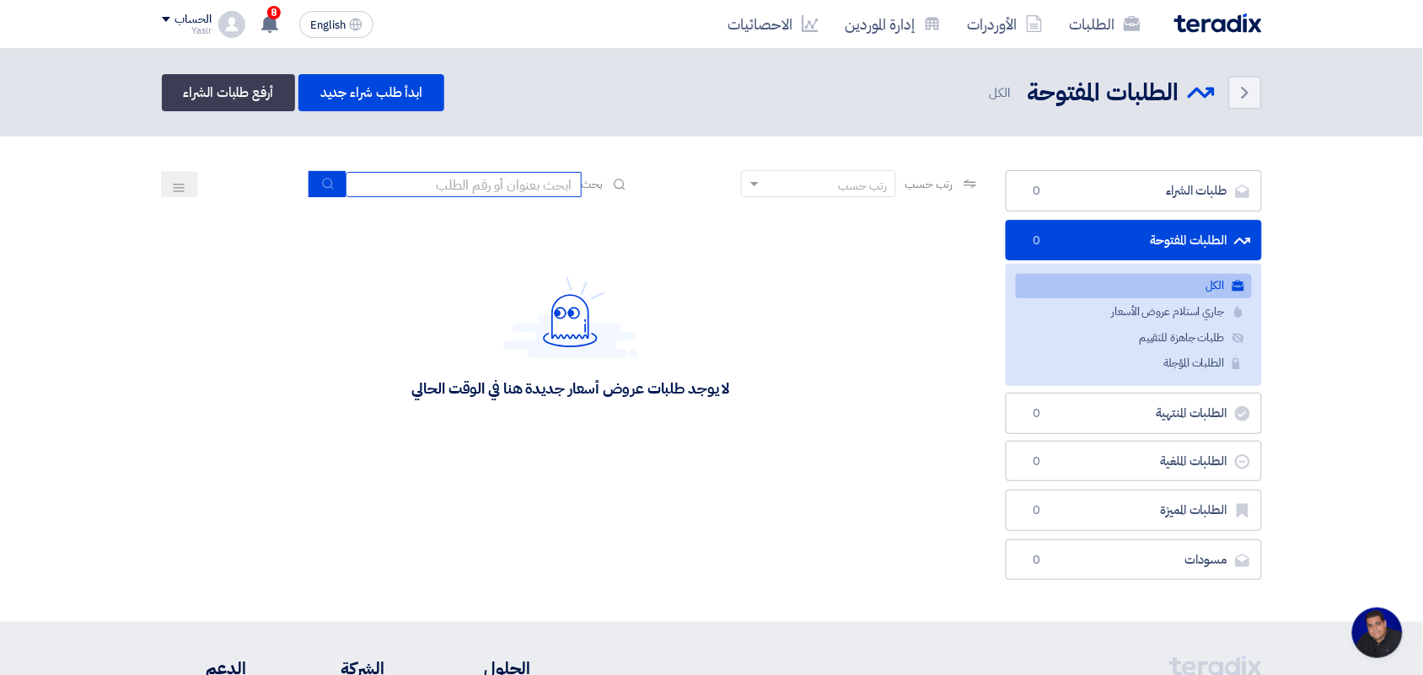
click at [427, 191] on input at bounding box center [464, 184] width 236 height 25
type input "new"
click at [327, 194] on button "submit" at bounding box center [326, 184] width 37 height 26
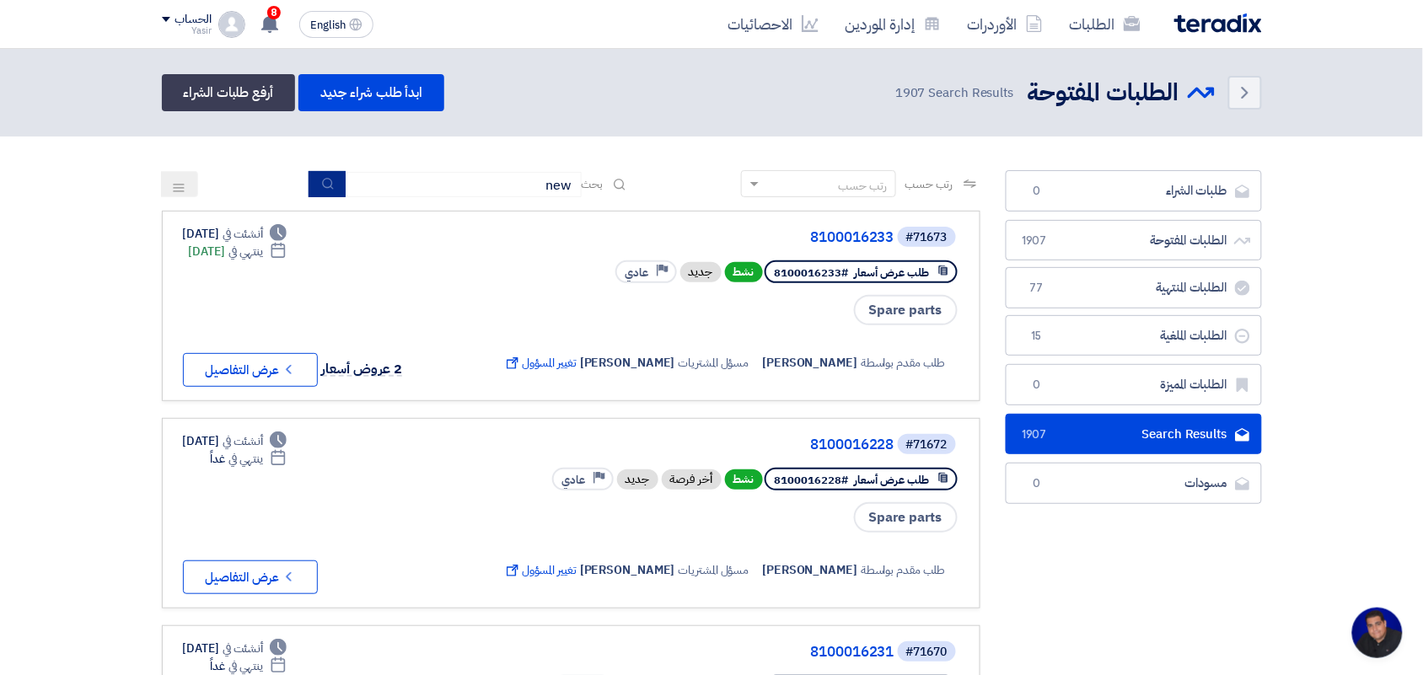
click at [329, 190] on button "submit" at bounding box center [326, 184] width 37 height 26
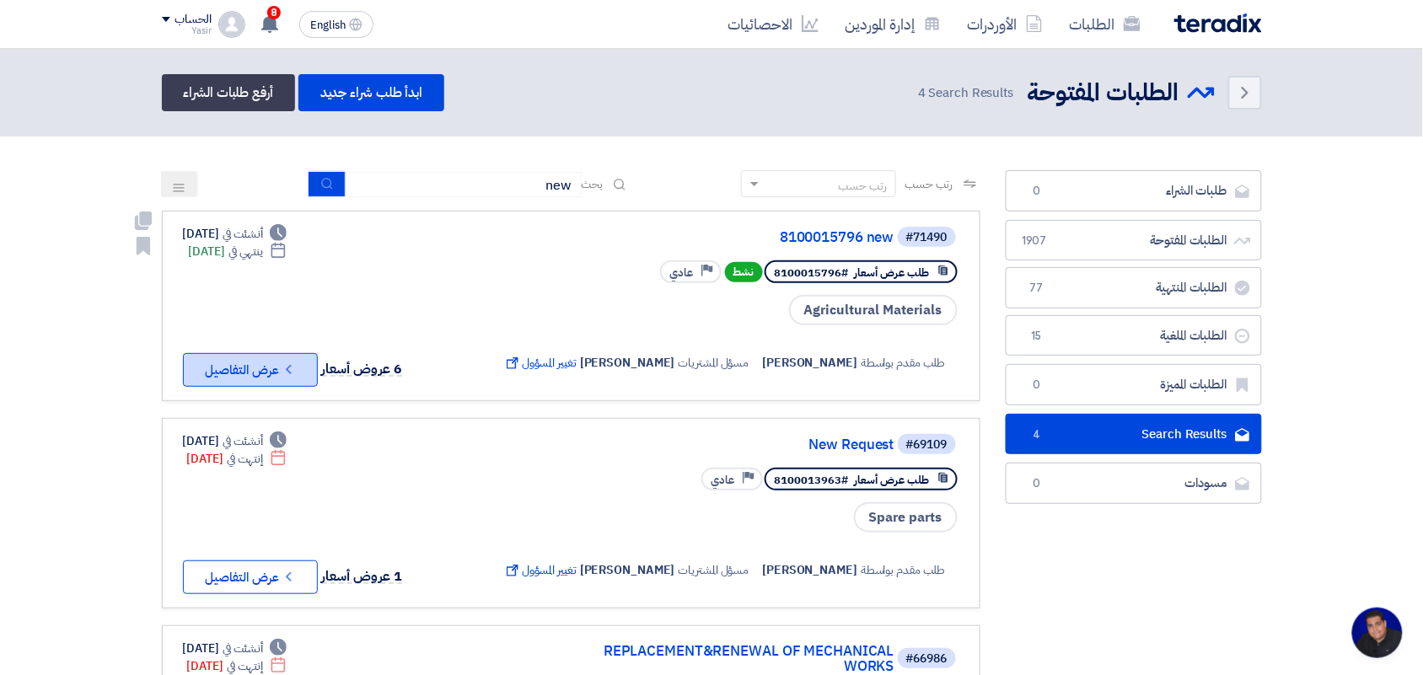
click at [233, 377] on button "Check details عرض التفاصيل" at bounding box center [250, 370] width 135 height 34
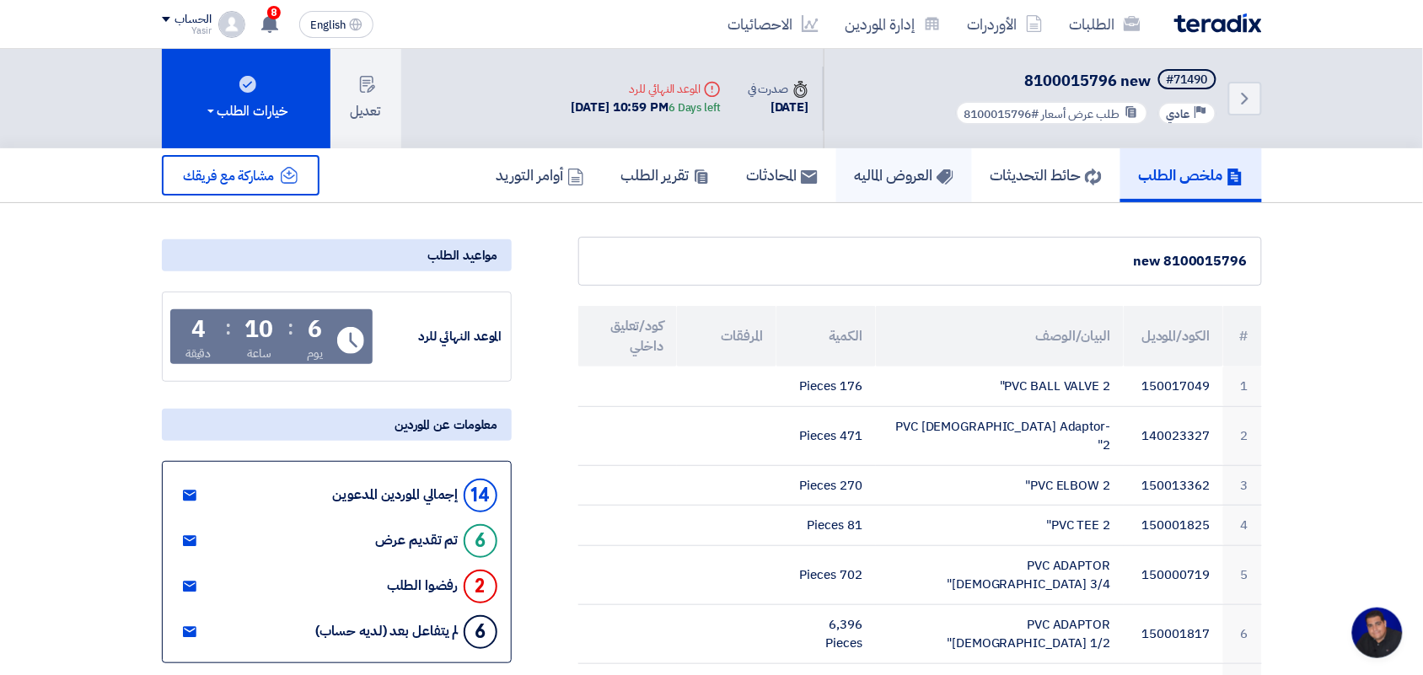
click at [881, 170] on h5 "العروض الماليه" at bounding box center [904, 174] width 99 height 19
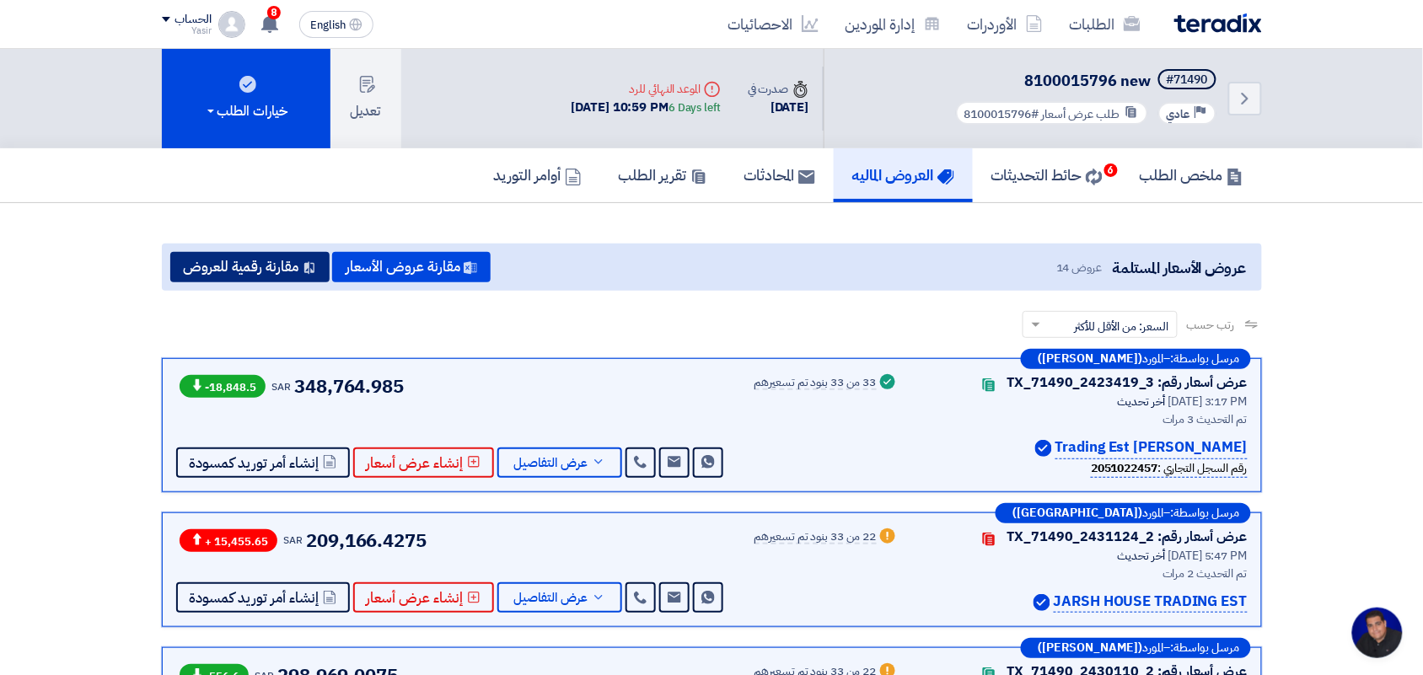
click at [241, 265] on button "مقارنة رقمية للعروض" at bounding box center [249, 267] width 159 height 30
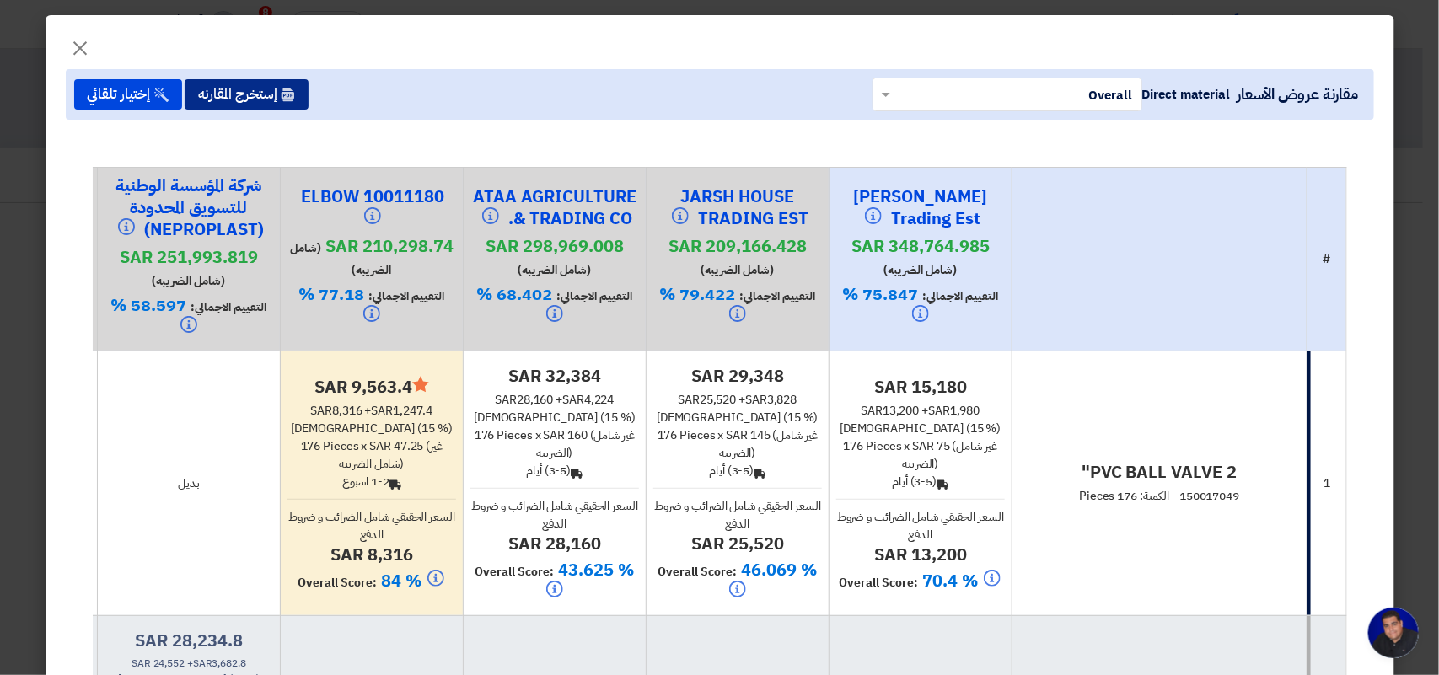
click at [294, 94] on use at bounding box center [288, 94] width 13 height 13
click at [84, 42] on span "×" at bounding box center [81, 47] width 20 height 51
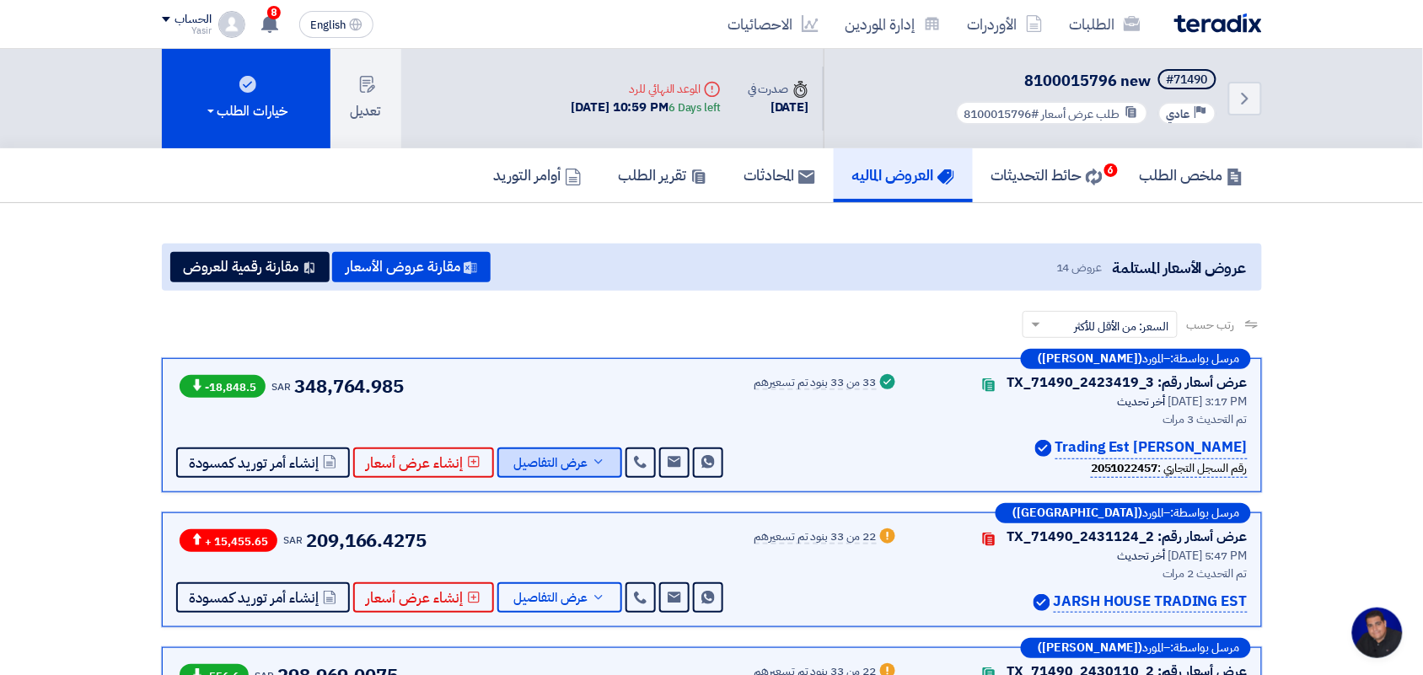
scroll to position [105, 0]
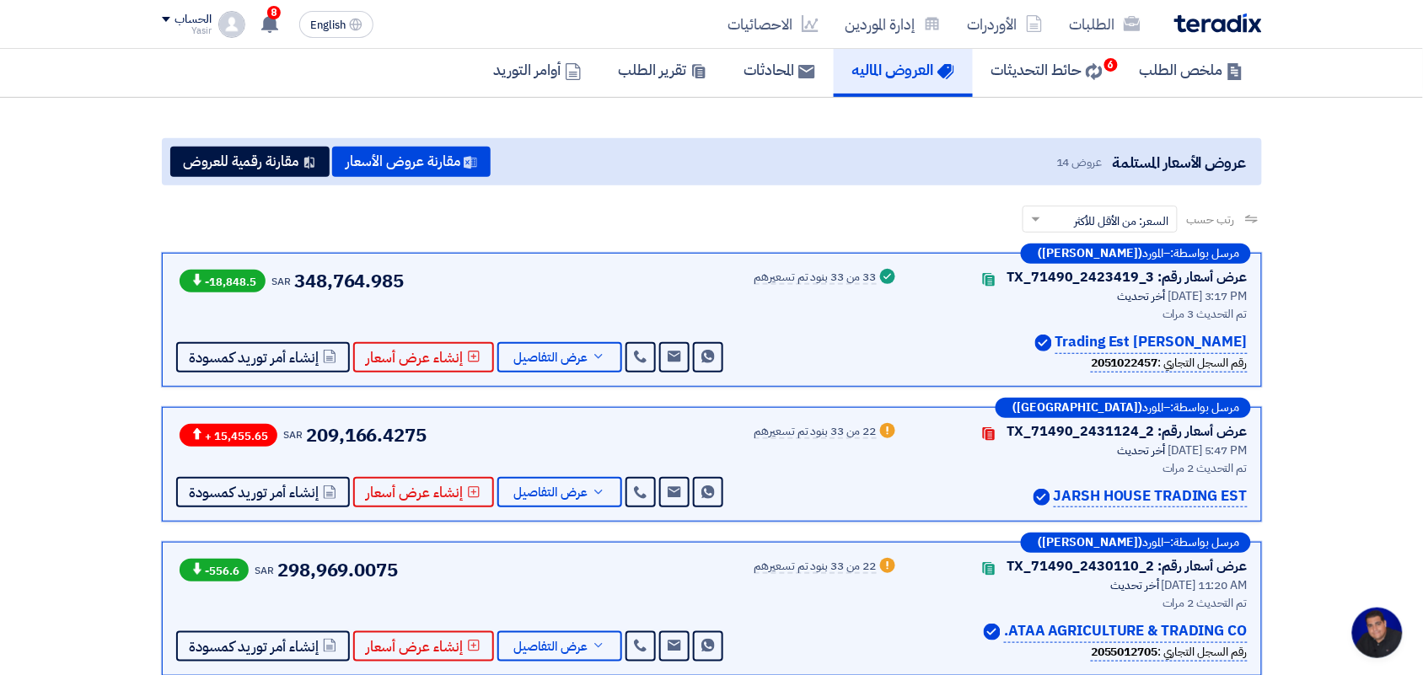
drag, startPoint x: 556, startPoint y: 319, endPoint x: 39, endPoint y: 314, distance: 517.5
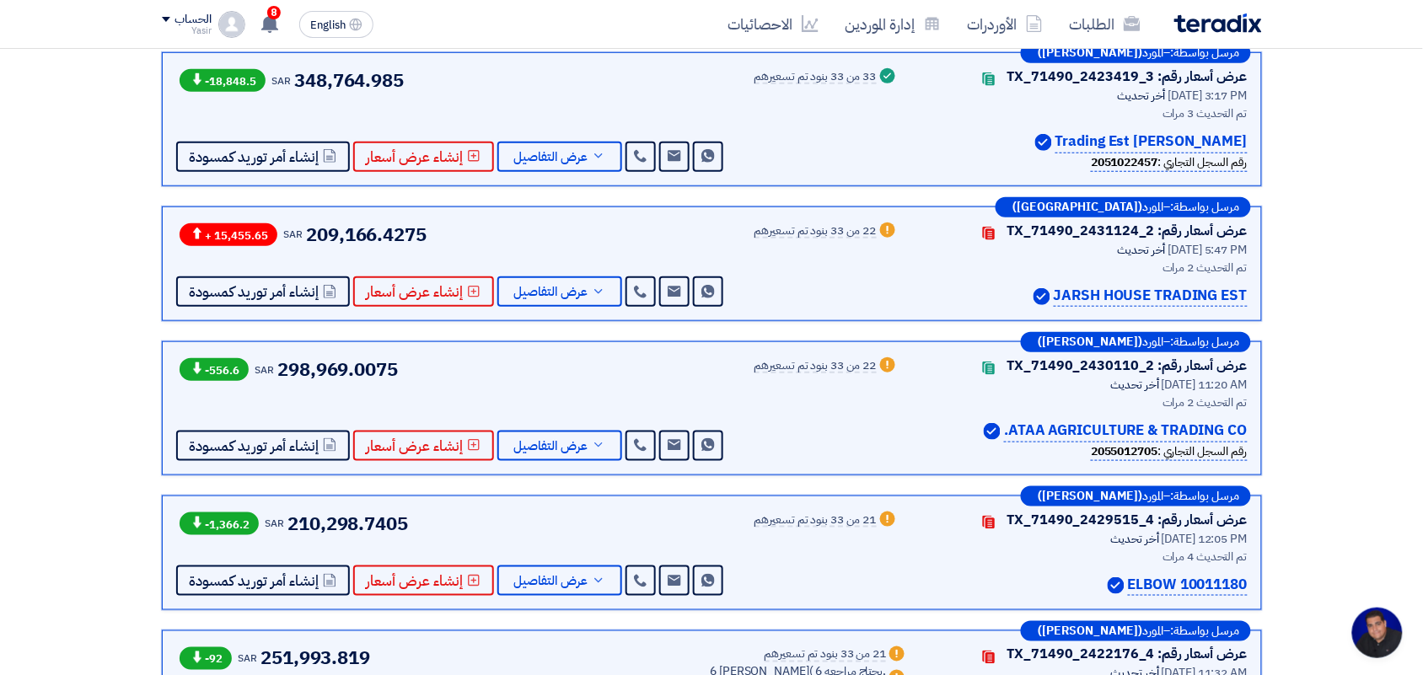
scroll to position [211, 0]
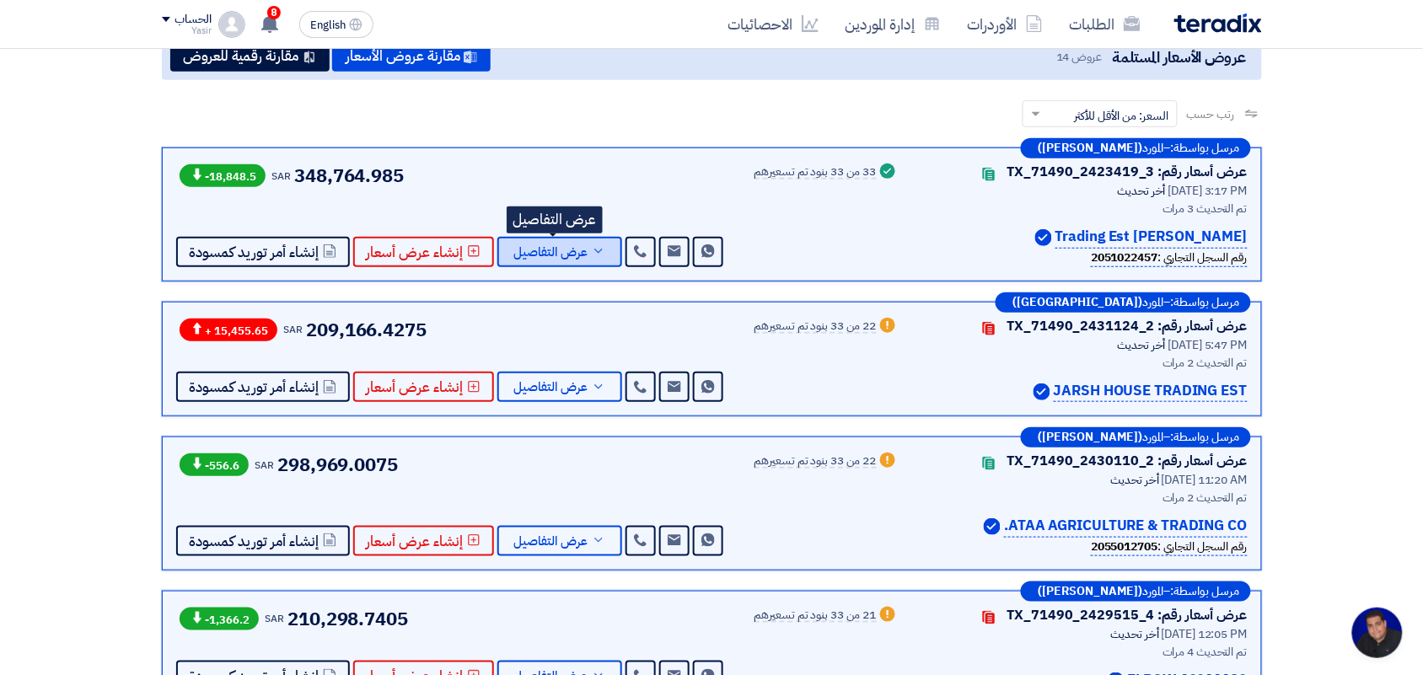
click at [533, 254] on span "عرض التفاصيل" at bounding box center [551, 252] width 74 height 13
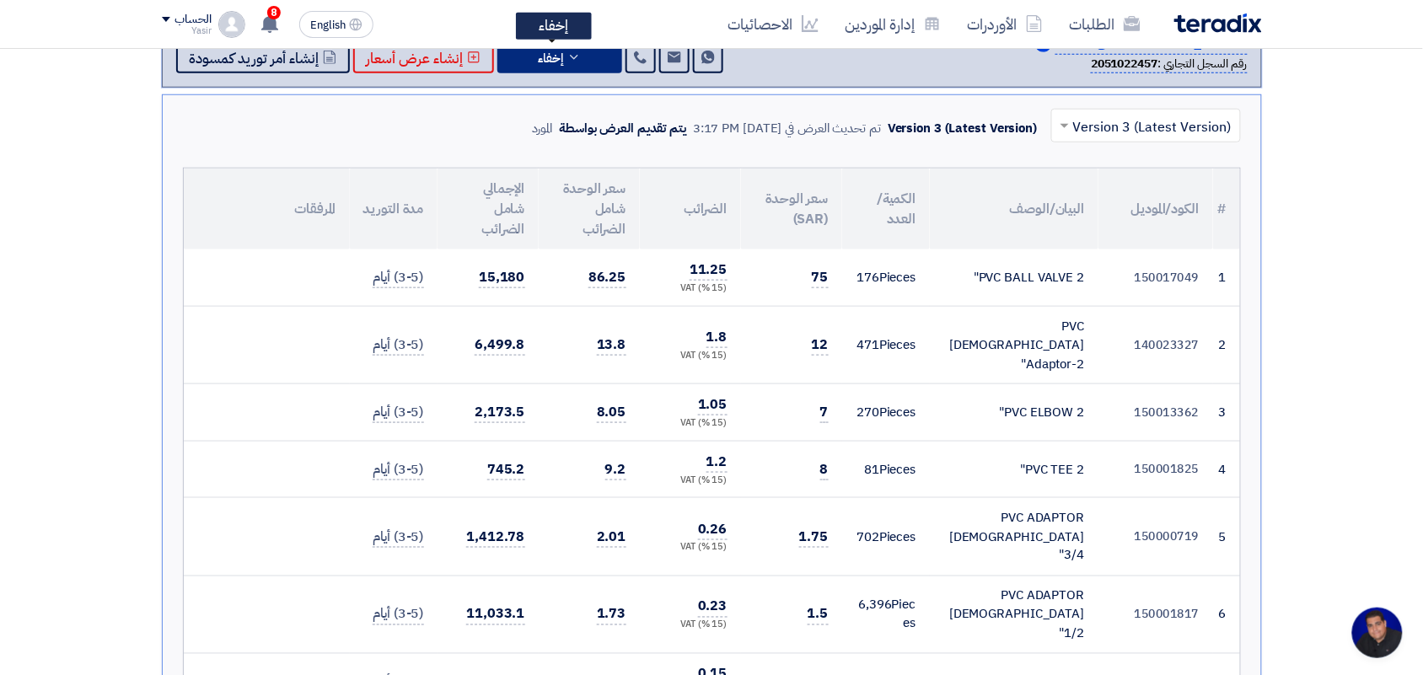
scroll to position [0, 0]
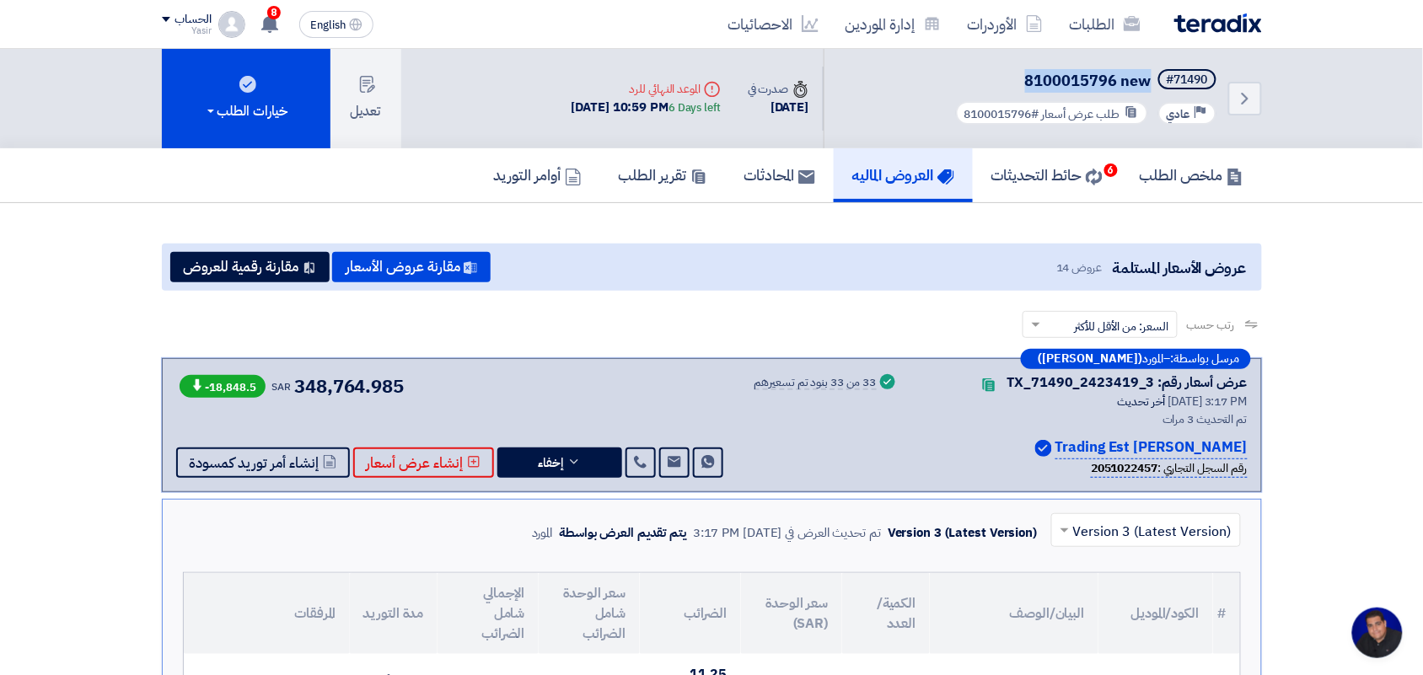
drag, startPoint x: 1028, startPoint y: 82, endPoint x: 1151, endPoint y: 88, distance: 123.2
click at [1151, 88] on h5 "#71490 8100015796 new" at bounding box center [1085, 81] width 267 height 24
copy span "8100015796 new"
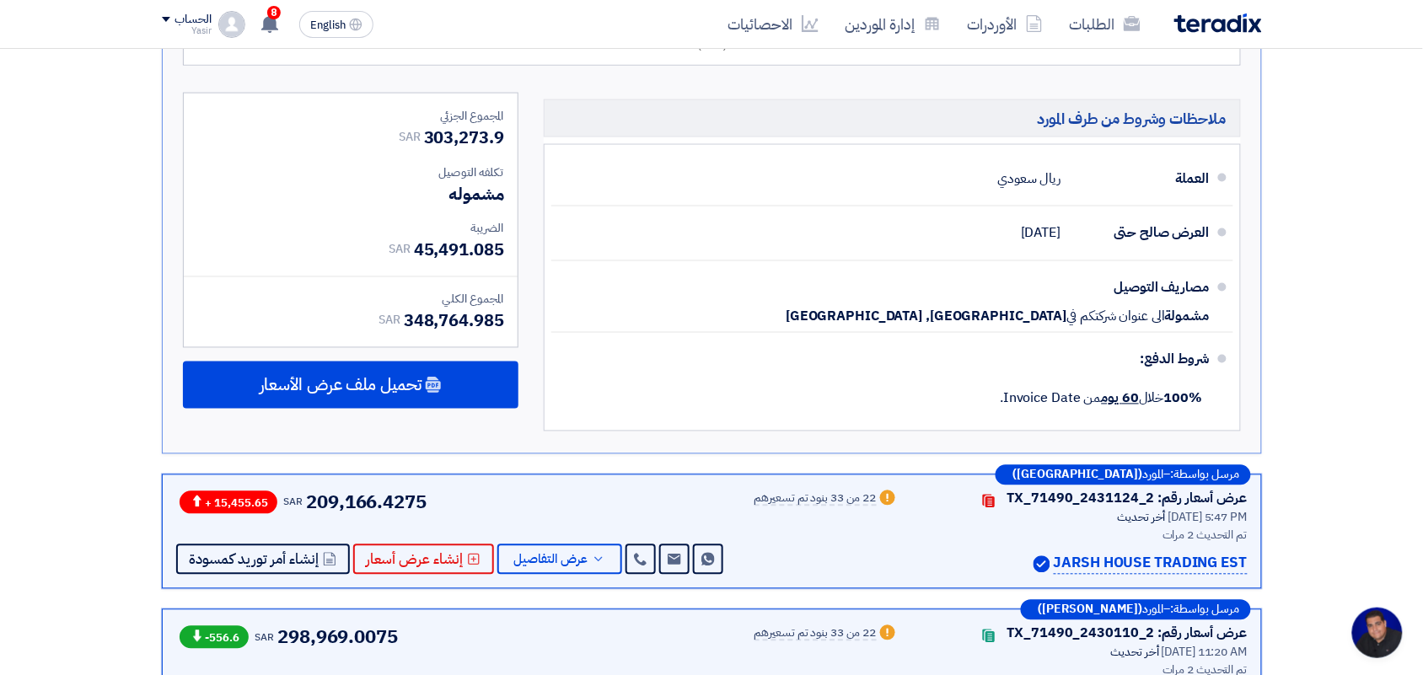
scroll to position [2845, 0]
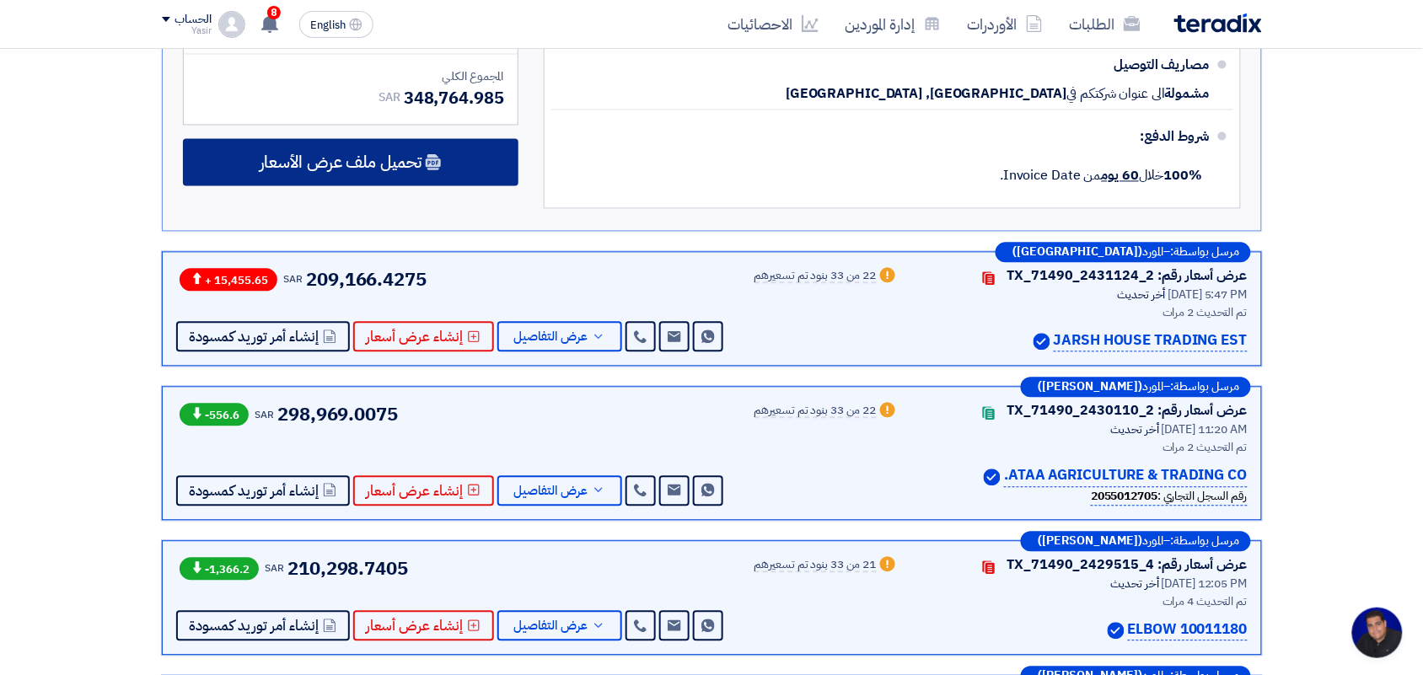
click at [380, 155] on span "تحميل ملف عرض الأسعار" at bounding box center [341, 162] width 162 height 15
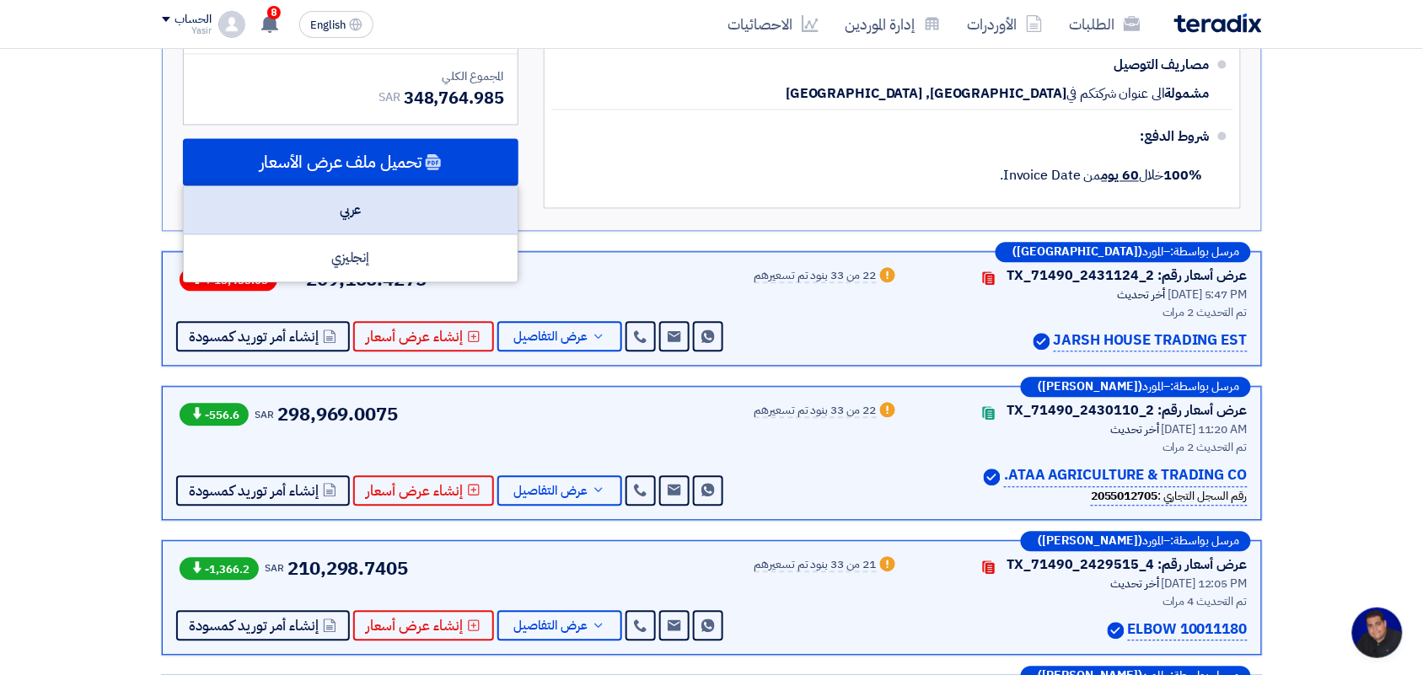
click at [386, 187] on div "عربي" at bounding box center [351, 211] width 334 height 48
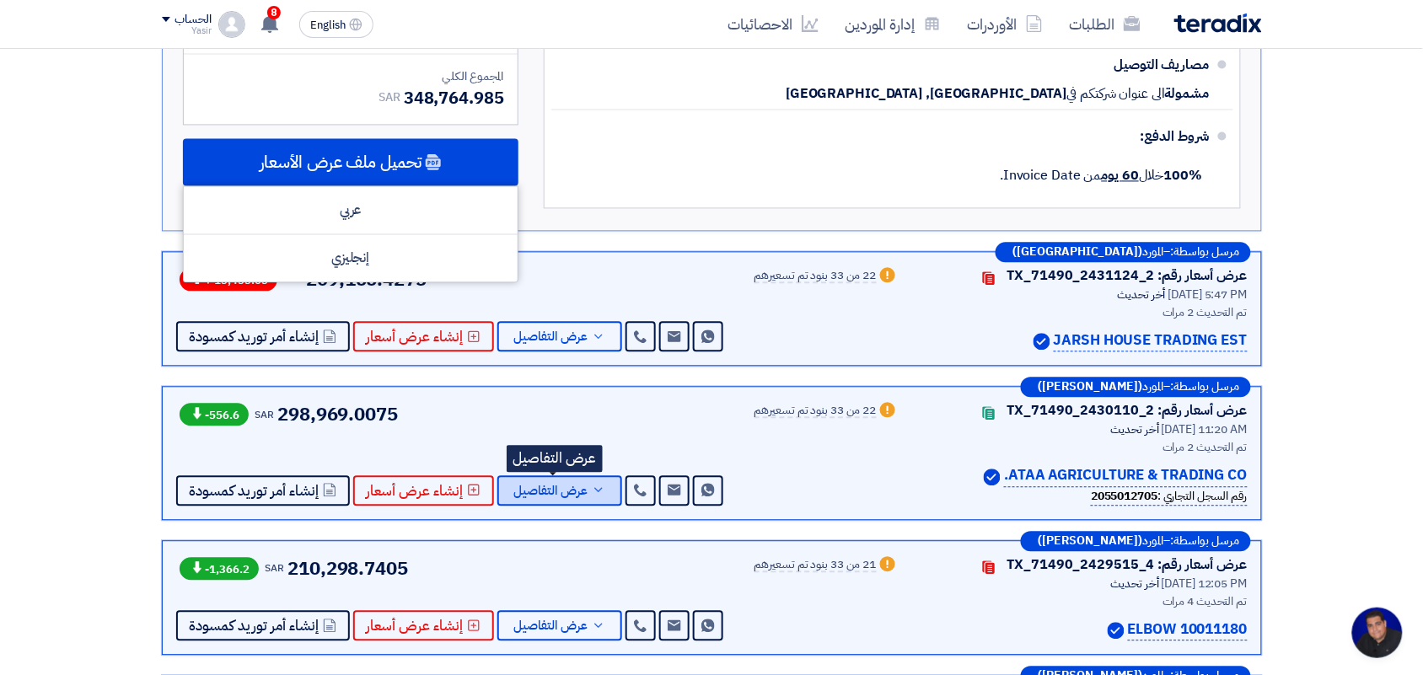
click at [563, 476] on button "عرض التفاصيل" at bounding box center [559, 491] width 125 height 30
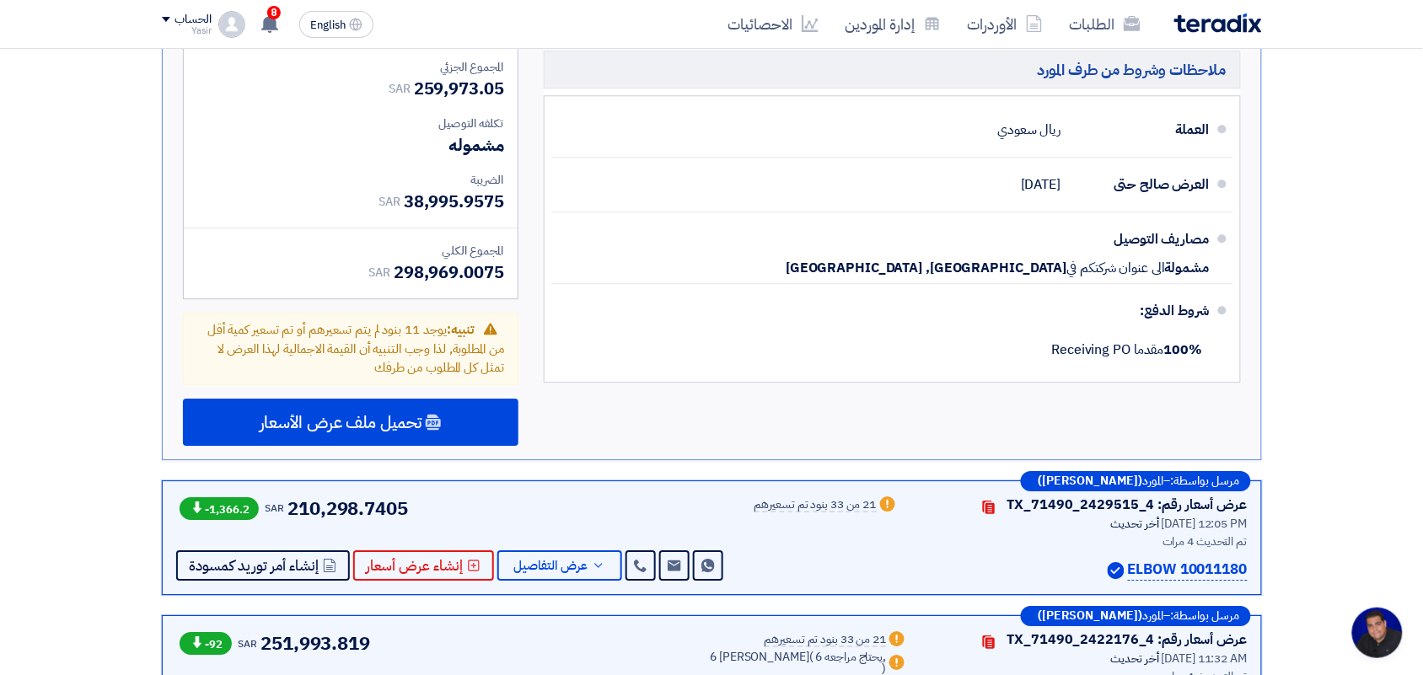
scroll to position [3055, 0]
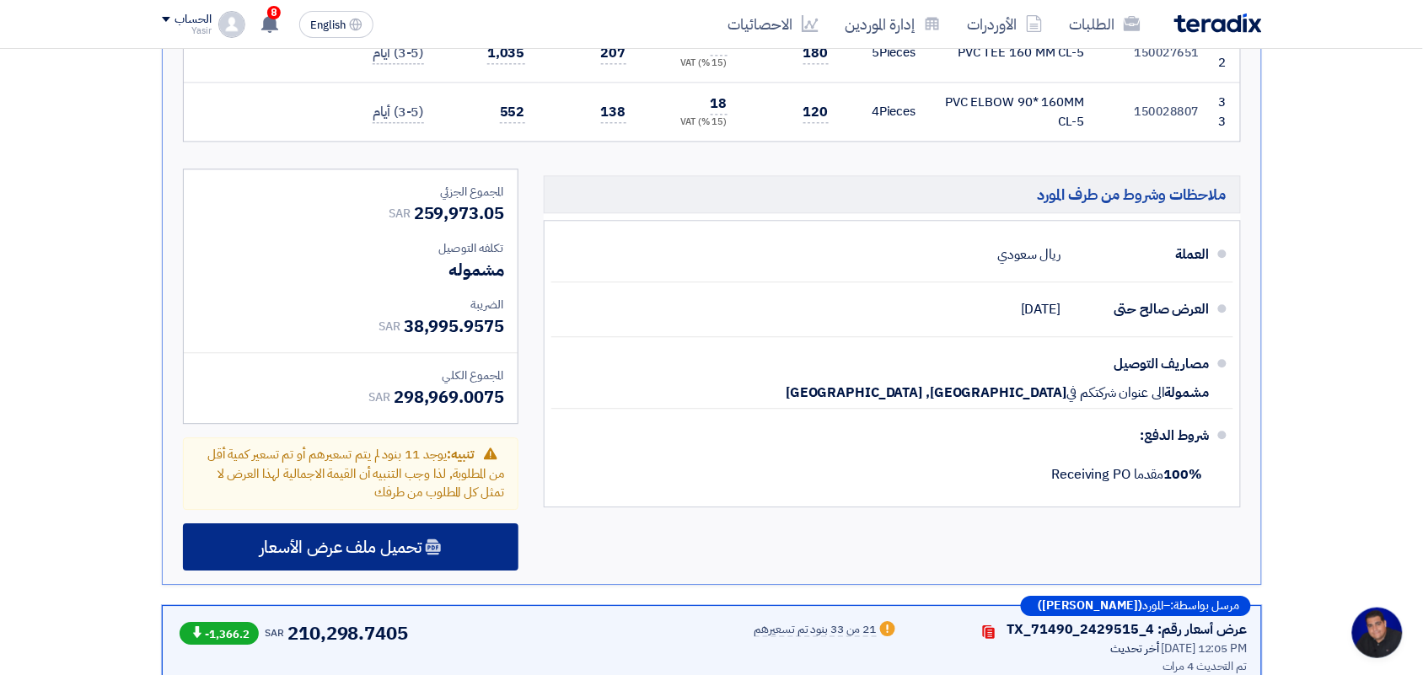
click at [386, 523] on div "تحميل ملف عرض الأسعار" at bounding box center [350, 546] width 335 height 47
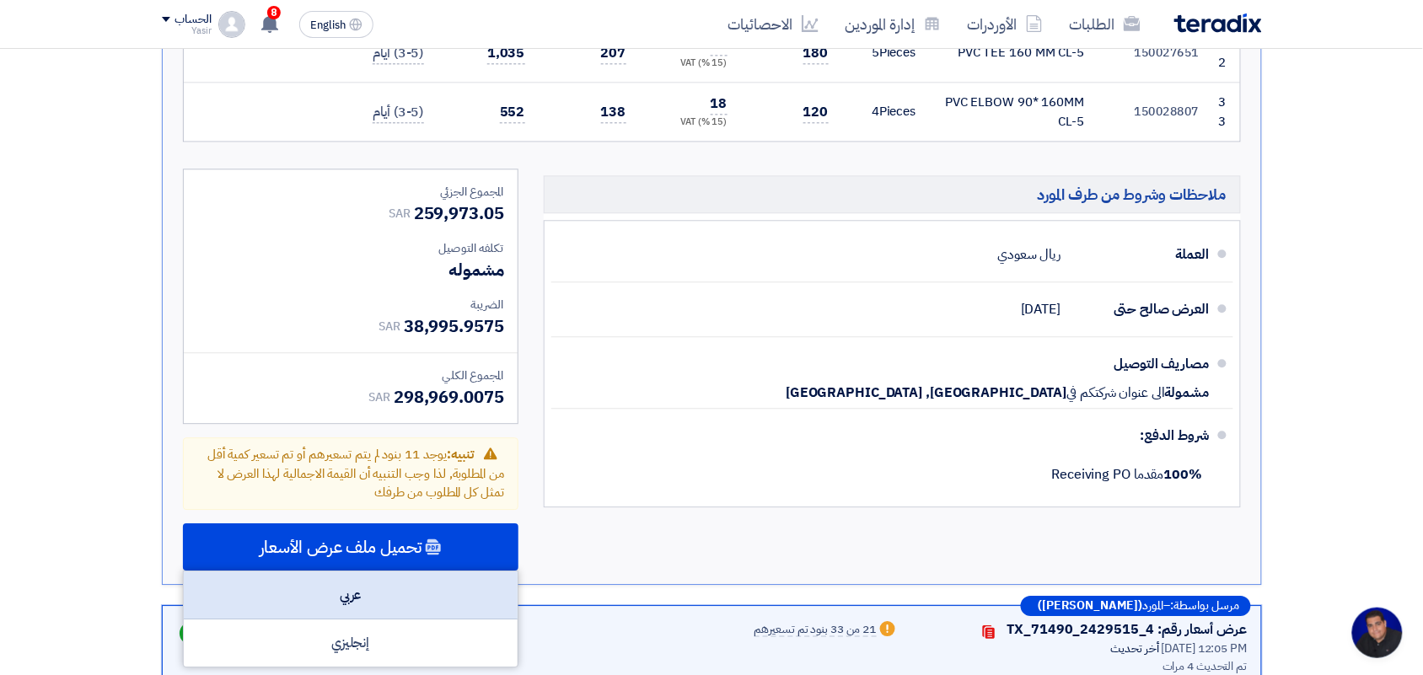
click at [341, 571] on div "عربي" at bounding box center [351, 595] width 334 height 48
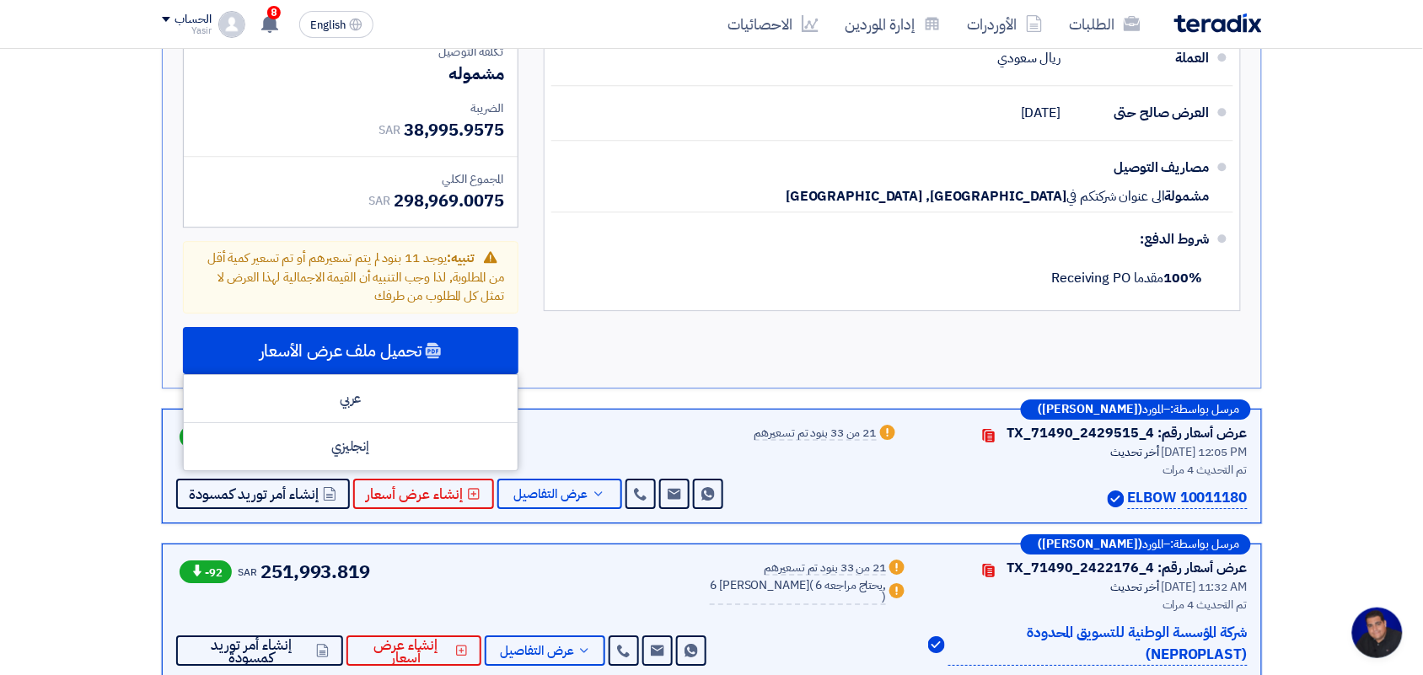
scroll to position [3266, 0]
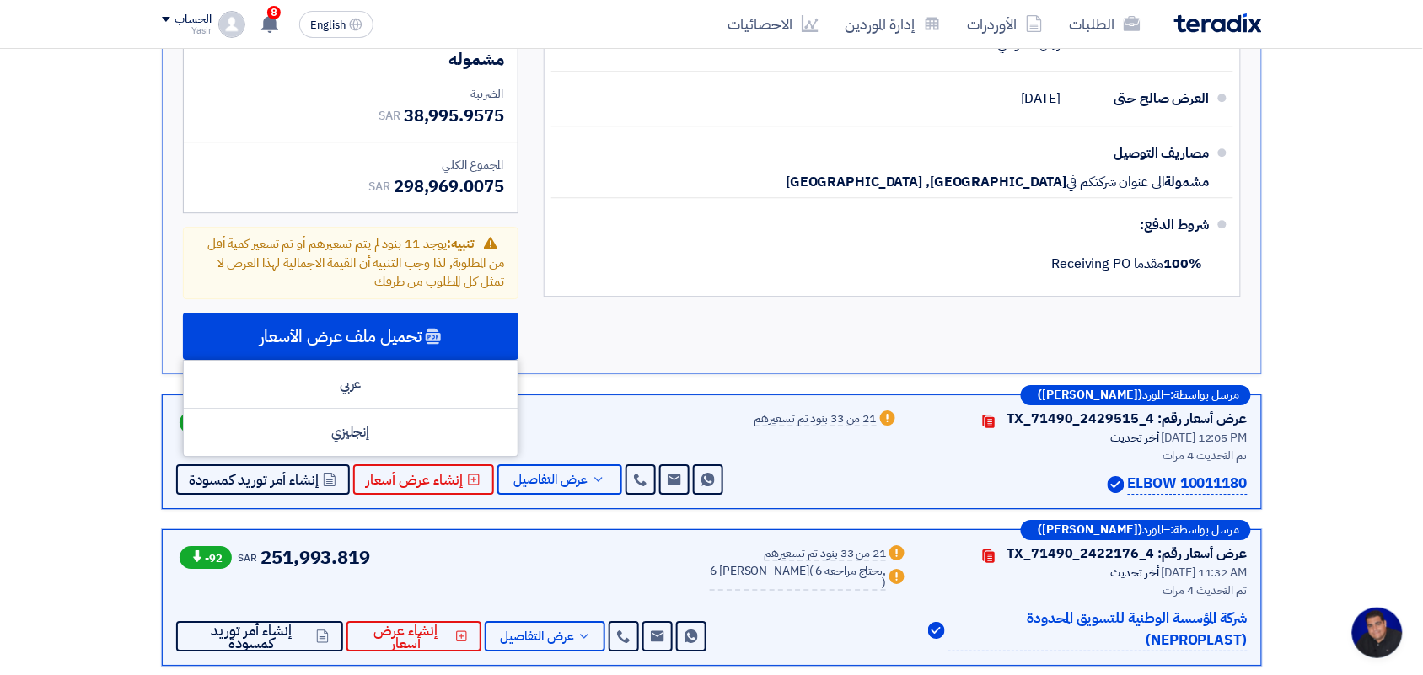
click at [754, 409] on div "Warn 21 من 33 بنود تم تسعيرهم" at bounding box center [826, 452] width 144 height 87
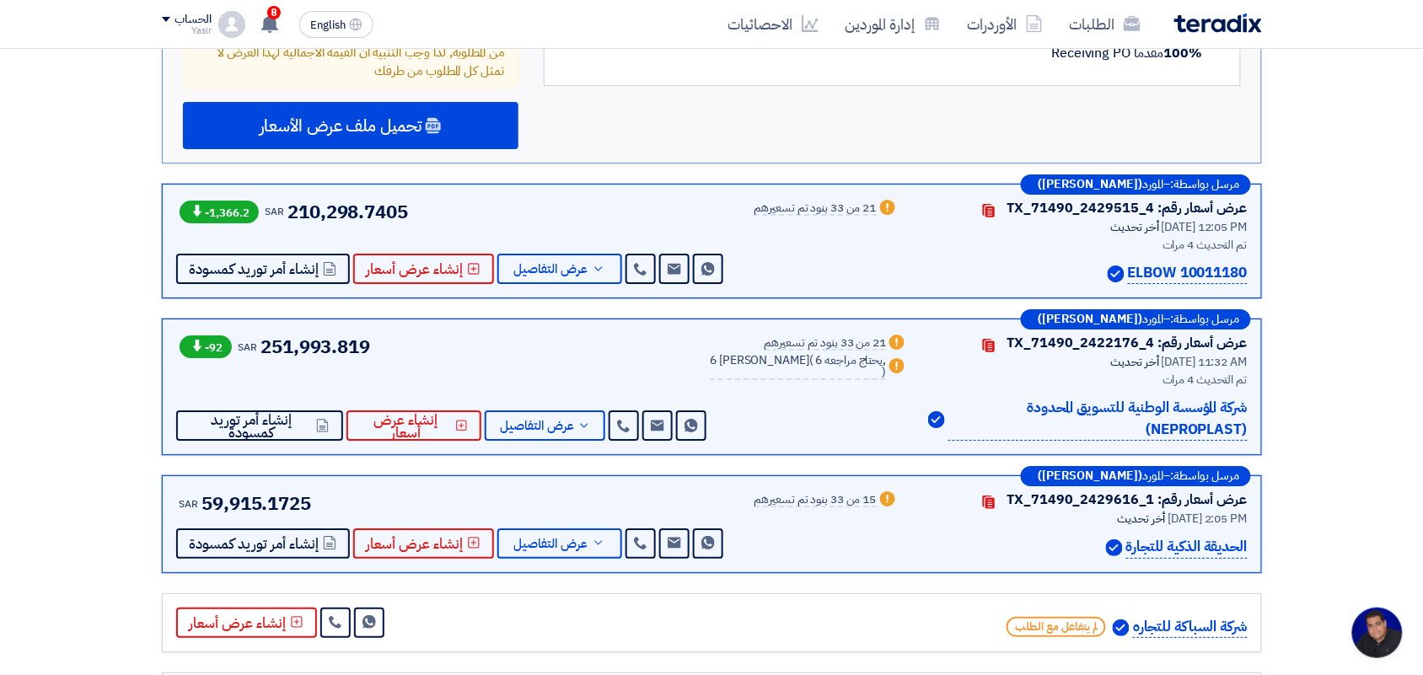
scroll to position [2887, 0]
